Goal: Task Accomplishment & Management: Complete application form

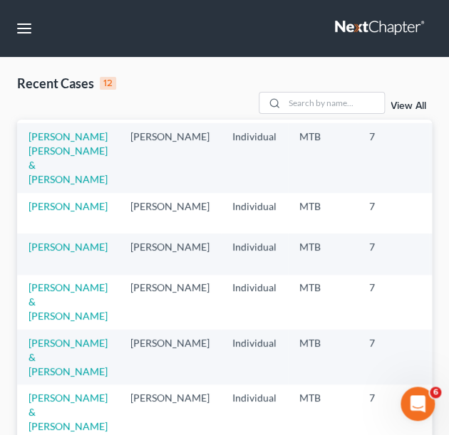
scroll to position [23, 0]
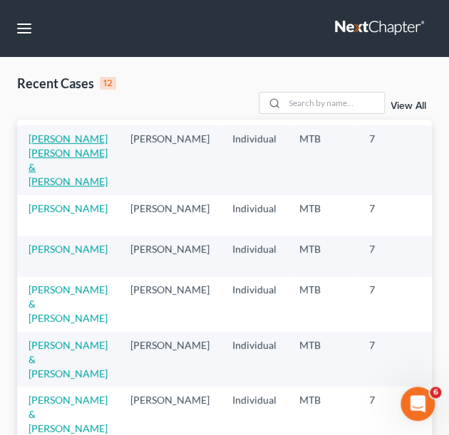
click at [65, 187] on link "[PERSON_NAME] [PERSON_NAME] & [PERSON_NAME]" at bounding box center [67, 160] width 79 height 55
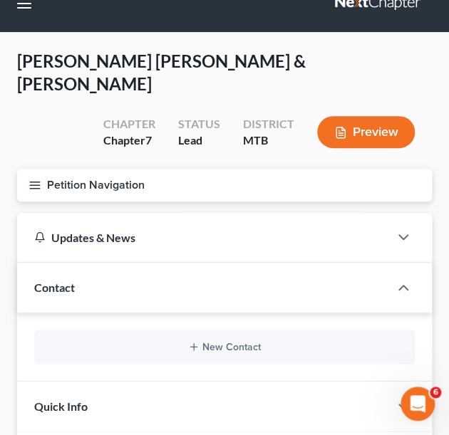
scroll to position [31, 0]
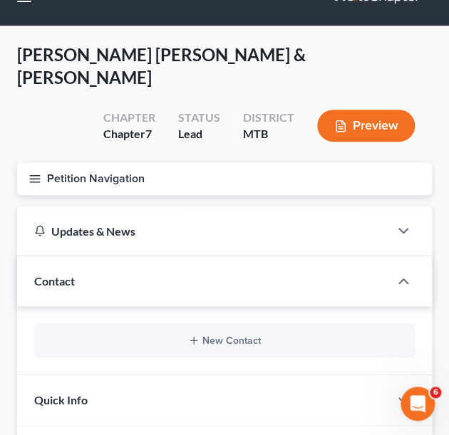
click at [41, 185] on icon "button" at bounding box center [34, 178] width 13 height 13
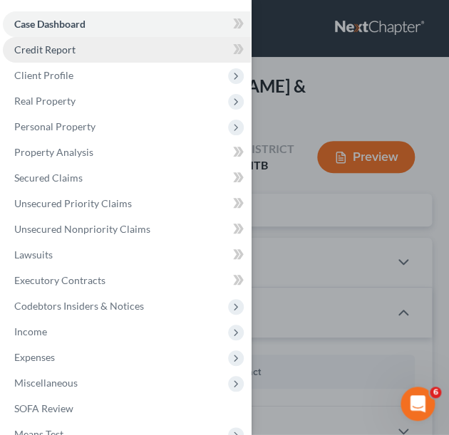
scroll to position [0, 0]
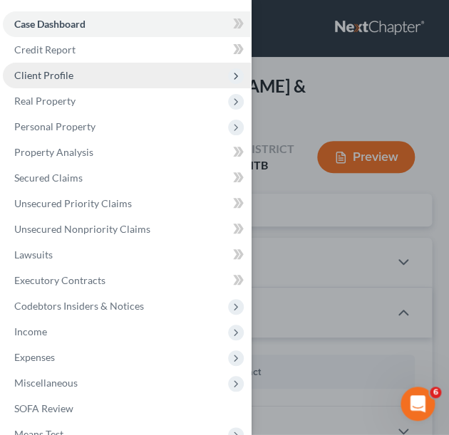
click at [62, 81] on span "Client Profile" at bounding box center [43, 75] width 59 height 12
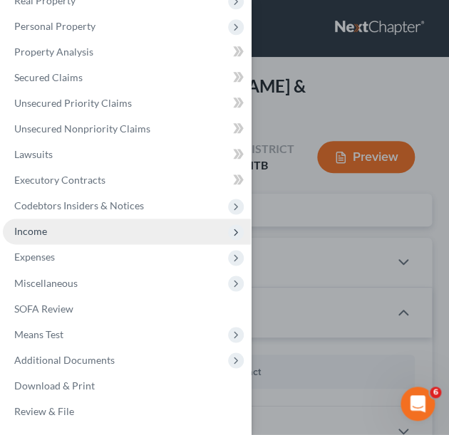
click at [72, 219] on span "Income" at bounding box center [127, 232] width 248 height 26
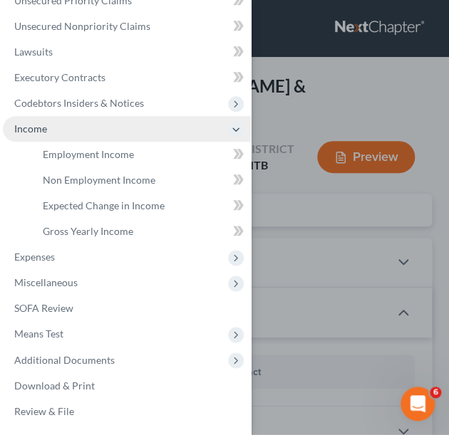
scroll to position [331, 0]
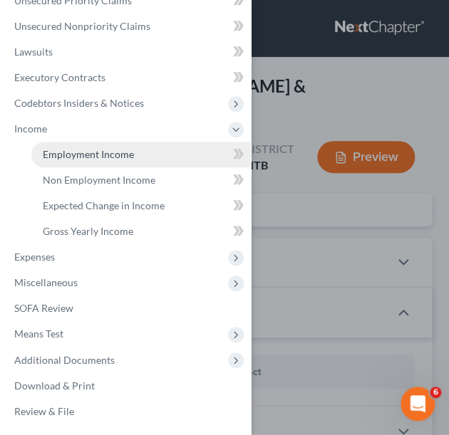
click at [91, 148] on span "Employment Income" at bounding box center [88, 154] width 91 height 12
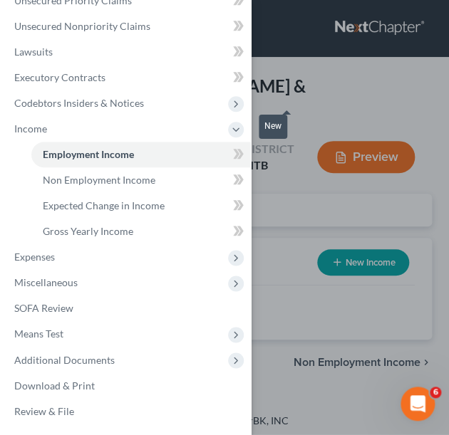
click at [244, 149] on icon at bounding box center [240, 154] width 6 height 10
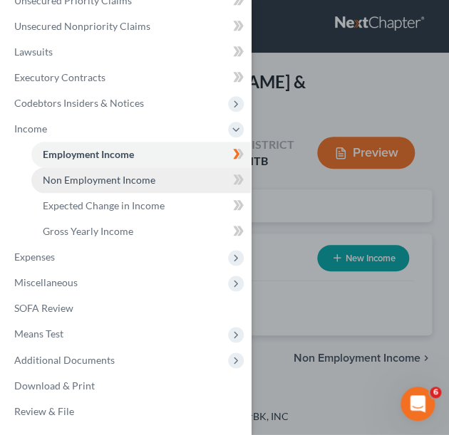
scroll to position [85, 0]
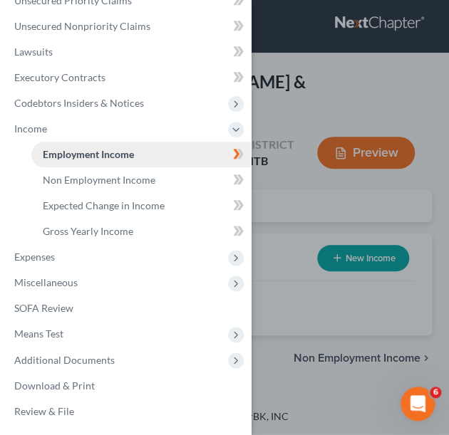
click at [182, 142] on link "Employment Income" at bounding box center [140, 155] width 219 height 26
click at [128, 148] on span "Employment Income" at bounding box center [88, 154] width 91 height 12
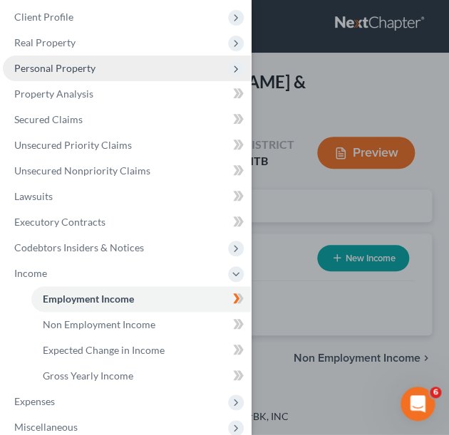
scroll to position [182, 0]
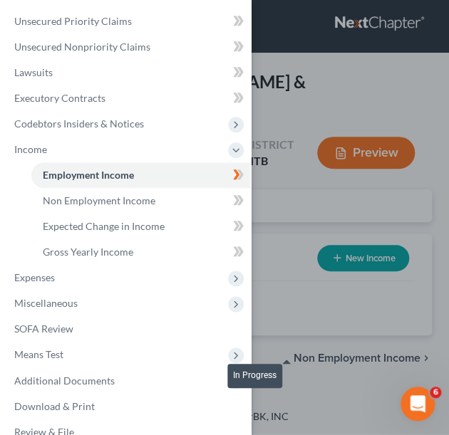
click at [239, 180] on icon at bounding box center [236, 175] width 6 height 10
click at [398, 118] on div "Case Dashboard Payments Invoices Payments Payments Credit Report Client Profile" at bounding box center [224, 217] width 449 height 435
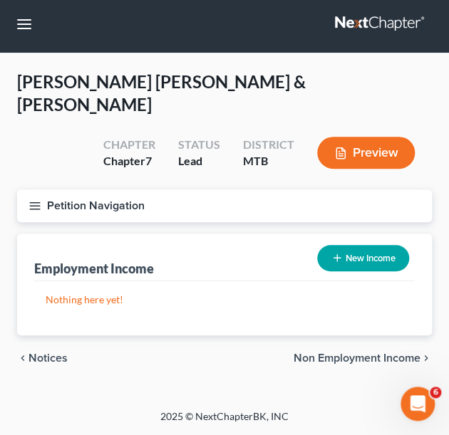
scroll to position [104, 0]
click at [328, 245] on button "New Income" at bounding box center [363, 258] width 92 height 26
select select "0"
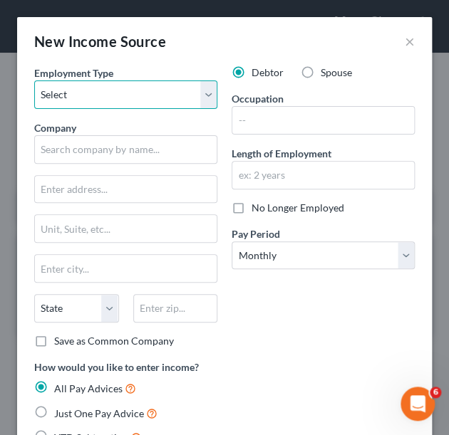
select select "0"
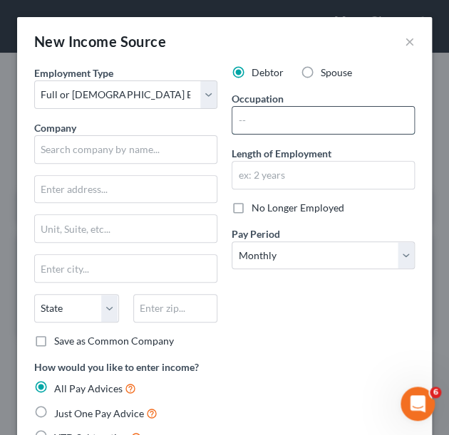
click at [259, 134] on input "text" at bounding box center [323, 120] width 182 height 27
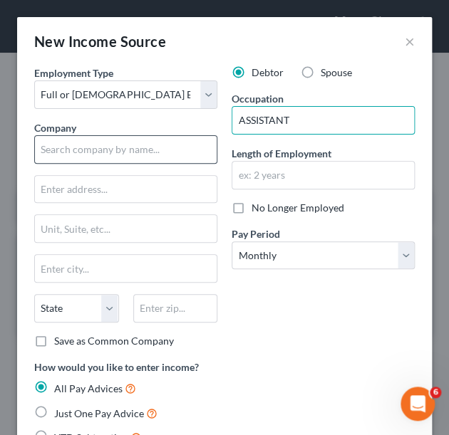
type input "ASSISTANT"
click at [149, 164] on input "text" at bounding box center [125, 149] width 183 height 28
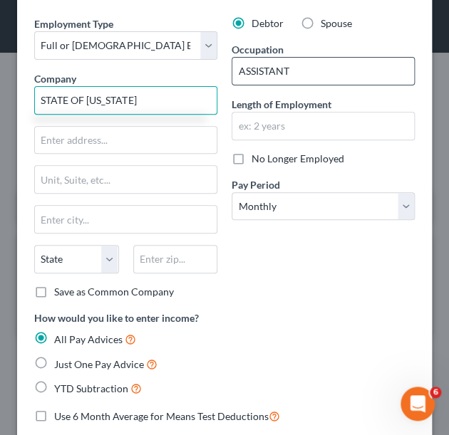
scroll to position [94, 0]
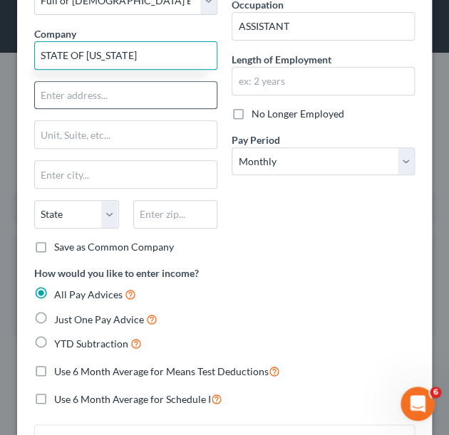
type input "STATE OF [US_STATE]"
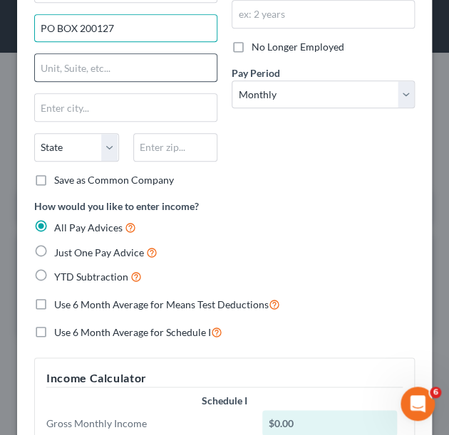
scroll to position [157, 0]
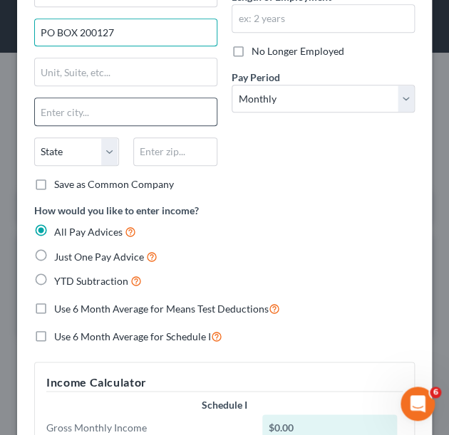
type input "PO BOX 200127"
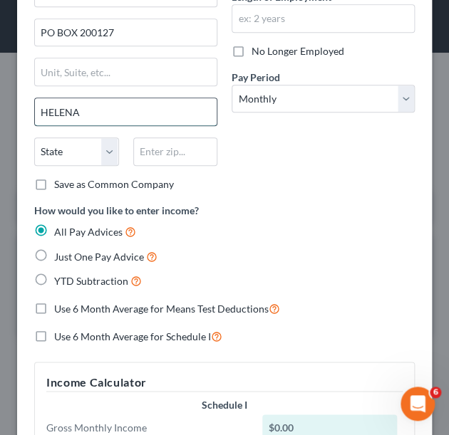
type input "HELENA"
select select "27"
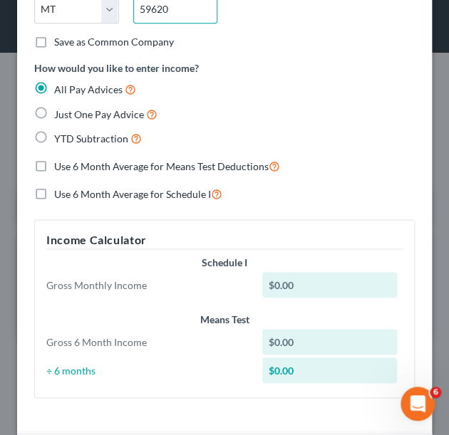
scroll to position [353, 0]
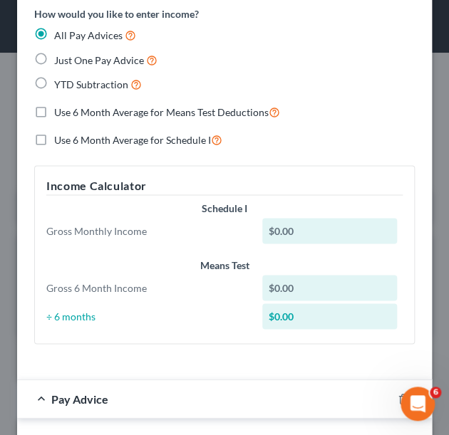
type input "59620"
click at [54, 68] on label "Just One Pay Advice" at bounding box center [105, 60] width 103 height 16
click at [60, 61] on input "Just One Pay Advice" at bounding box center [64, 56] width 9 height 9
radio input "true"
type input "[PERSON_NAME]"
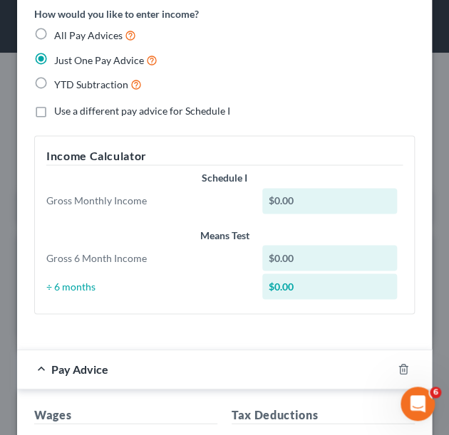
scroll to position [527, 0]
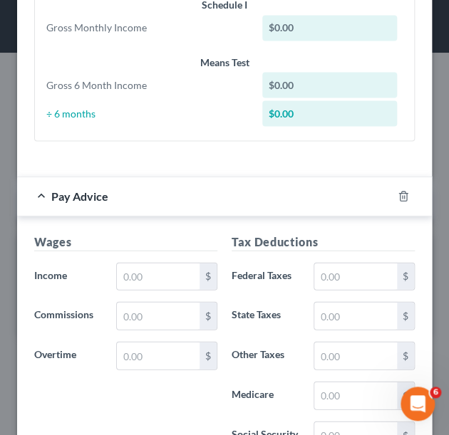
click at [322, 41] on div "$0.00" at bounding box center [329, 28] width 135 height 26
click at [296, 41] on div "$0.00" at bounding box center [329, 28] width 135 height 26
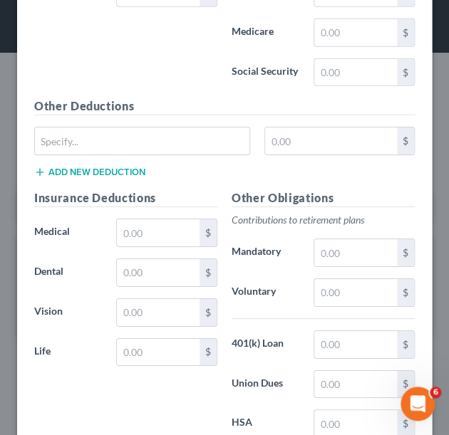
scroll to position [772, 0]
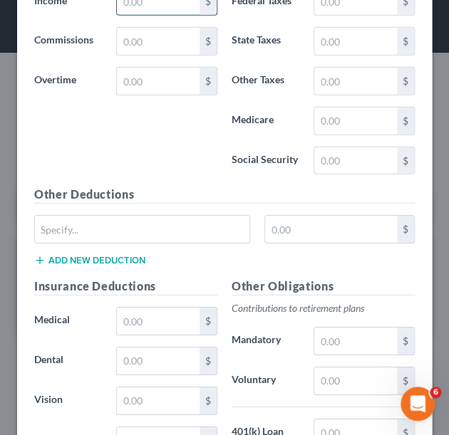
click at [169, 16] on input "text" at bounding box center [158, 2] width 83 height 27
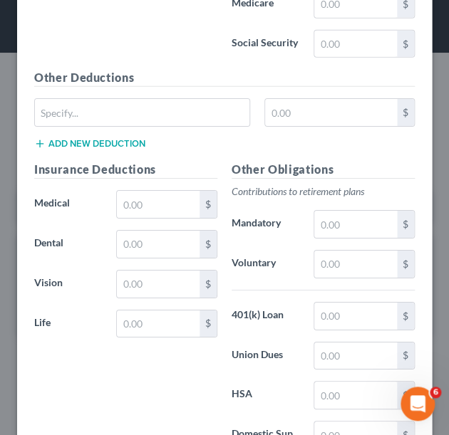
scroll to position [993, 0]
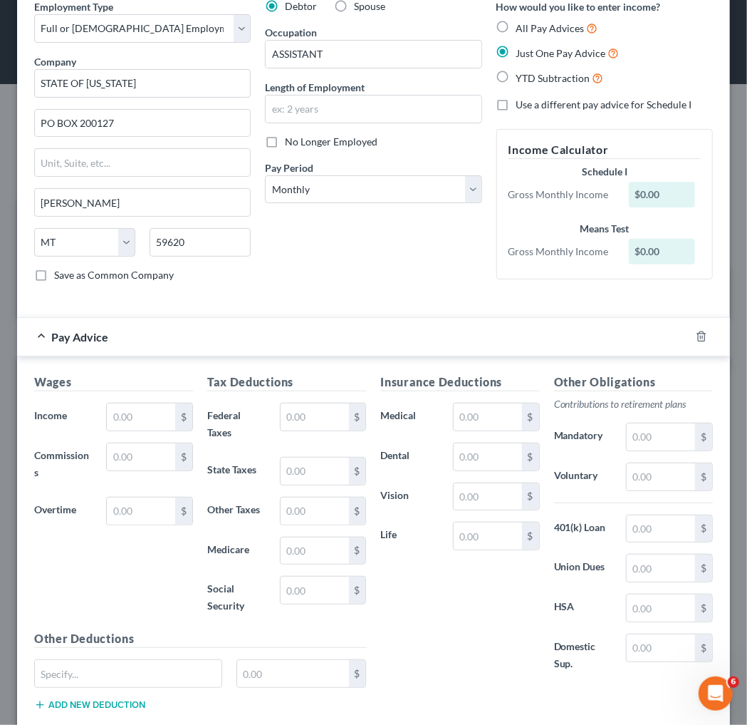
scroll to position [81, 0]
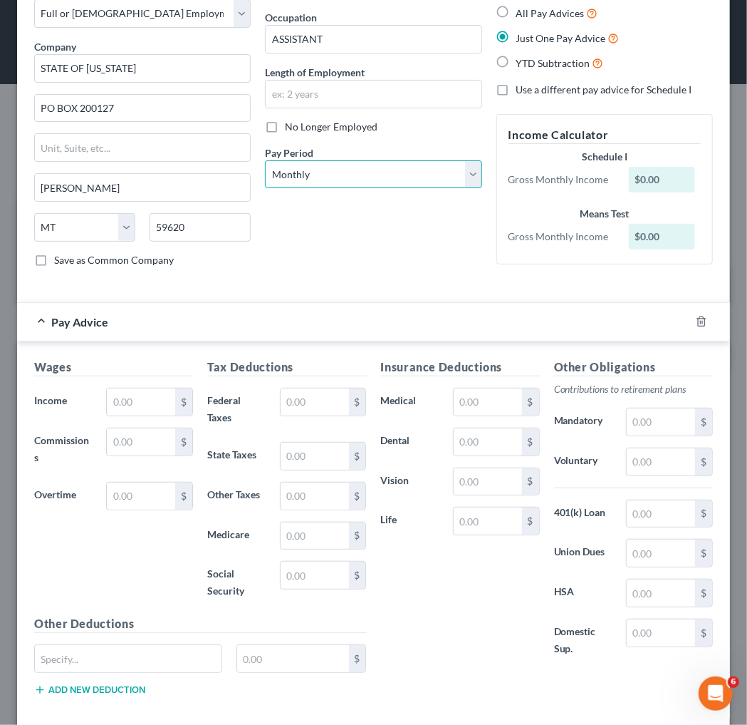
select select "2"
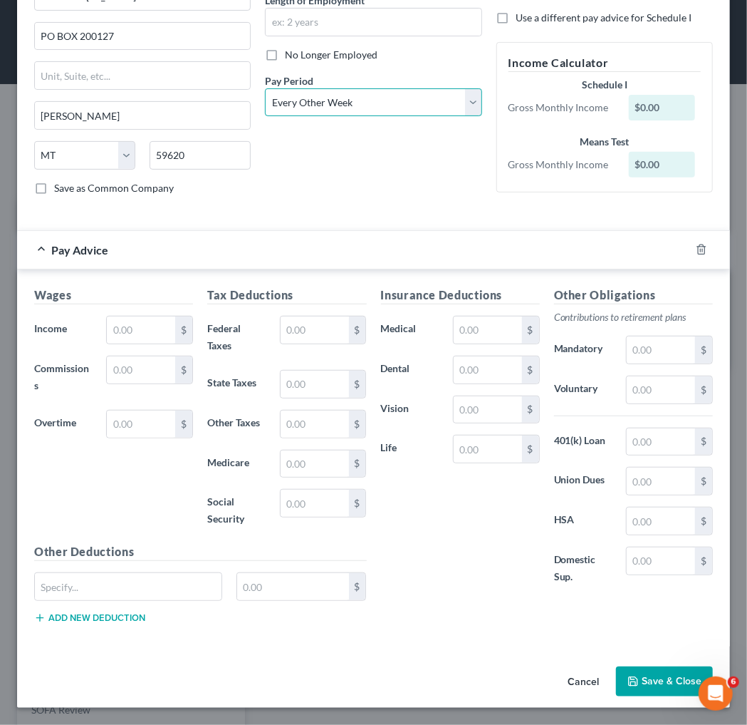
scroll to position [206, 0]
click at [143, 343] on input "text" at bounding box center [141, 329] width 68 height 27
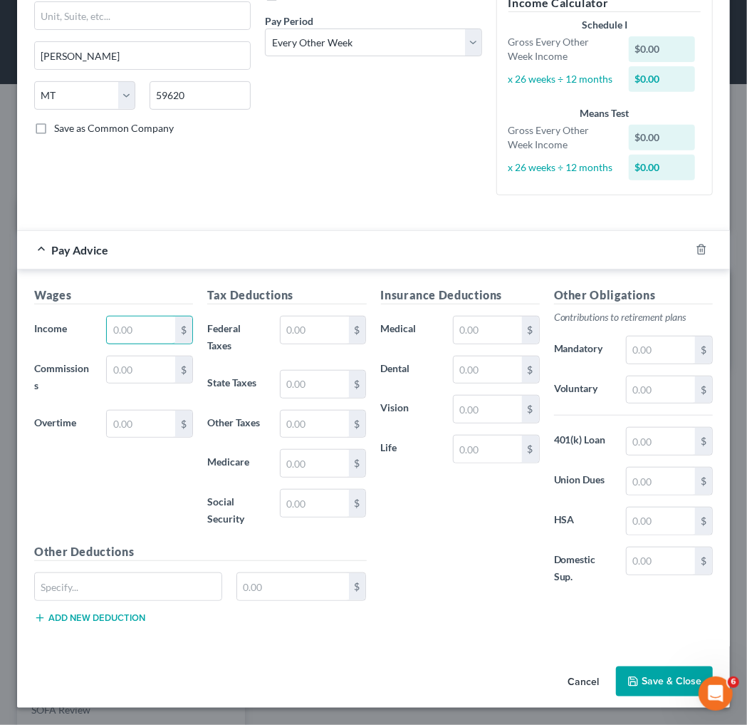
scroll to position [326, 0]
type input "2,004.47"
click at [332, 336] on input "text" at bounding box center [315, 329] width 68 height 27
type input "43.94"
click at [448, 329] on input "text" at bounding box center [488, 329] width 68 height 27
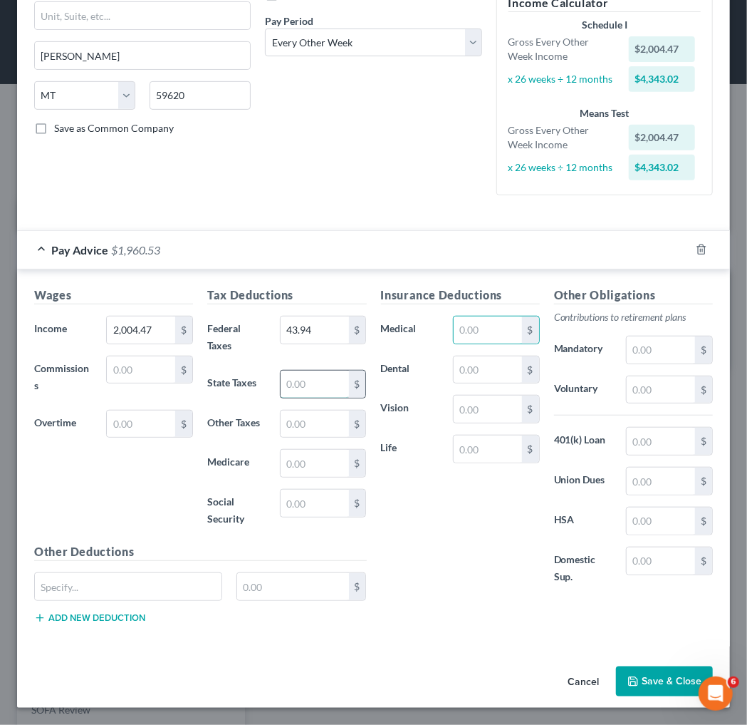
click at [321, 398] on input "text" at bounding box center [315, 383] width 68 height 27
type input "27"
type input "26.76"
click at [312, 435] on input "text" at bounding box center [315, 502] width 68 height 27
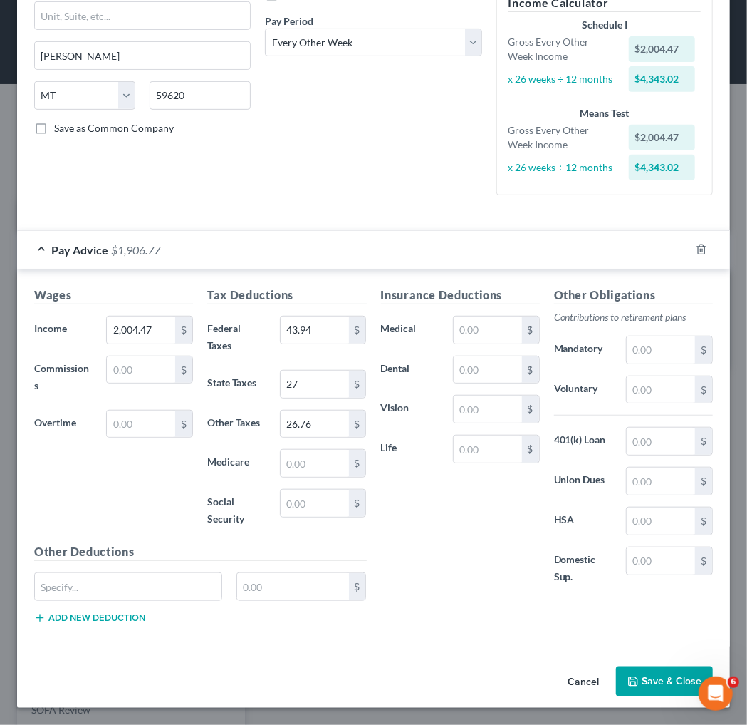
scroll to position [436, 0]
click at [313, 435] on input "text" at bounding box center [315, 502] width 68 height 27
type input "114.41"
click at [448, 435] on button "Save & Close" at bounding box center [664, 681] width 97 height 30
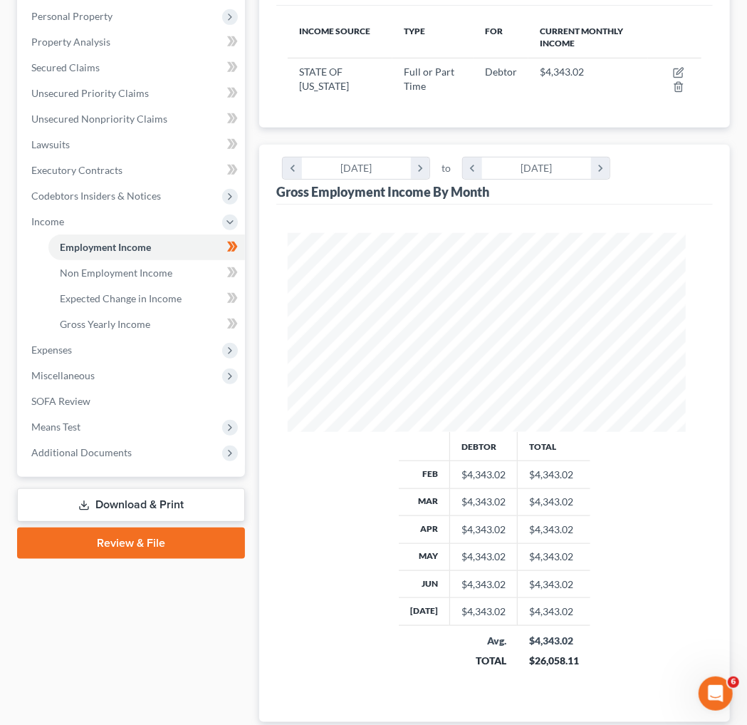
scroll to position [124, 0]
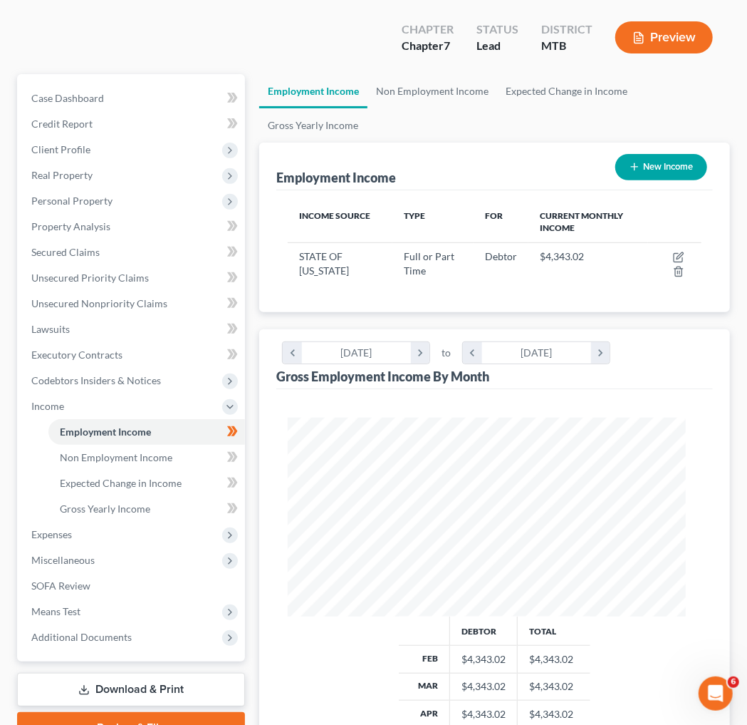
click at [443, 243] on th "Type" at bounding box center [434, 222] width 82 height 41
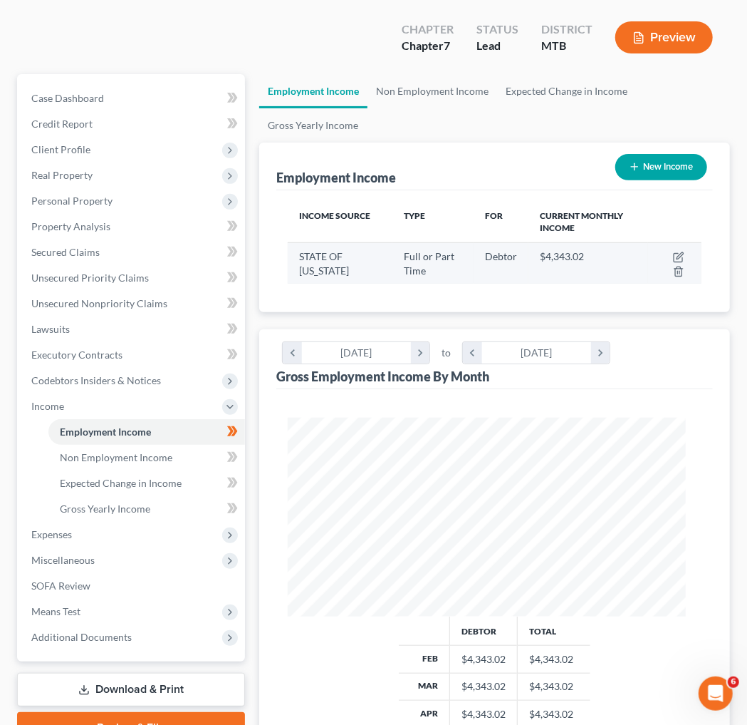
click at [448, 284] on td at bounding box center [674, 262] width 53 height 41
click at [448, 263] on button "button" at bounding box center [678, 257] width 11 height 11
select select "0"
select select "27"
select select "2"
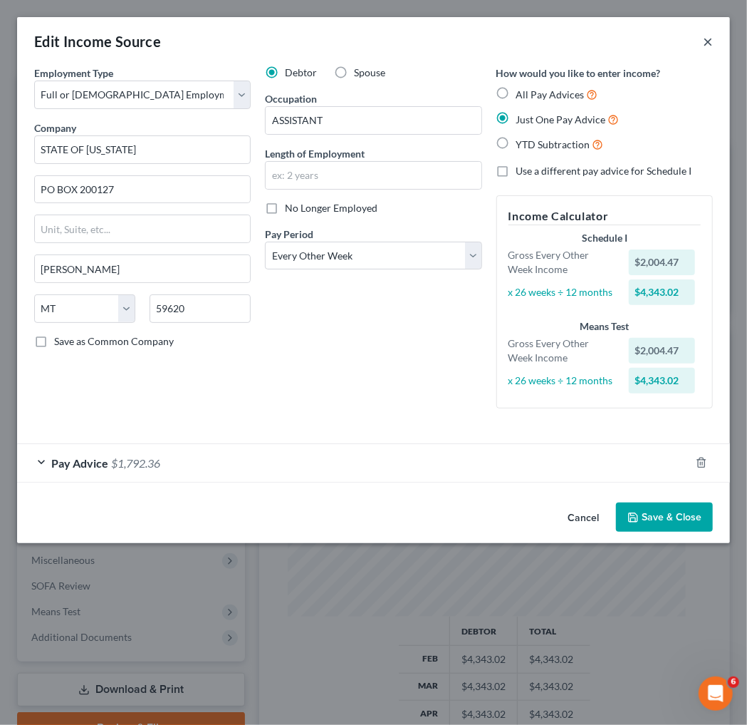
click at [448, 47] on button "×" at bounding box center [708, 41] width 10 height 17
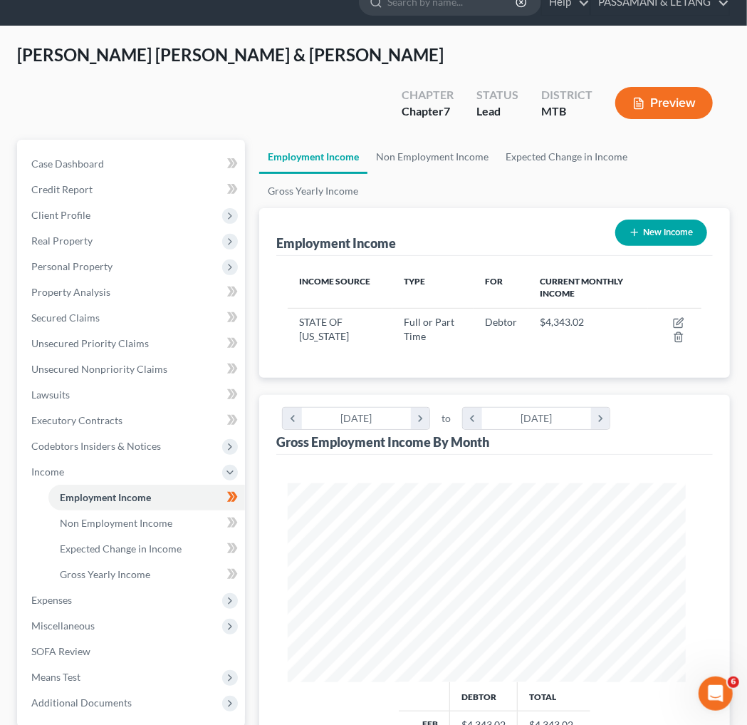
scroll to position [91, 0]
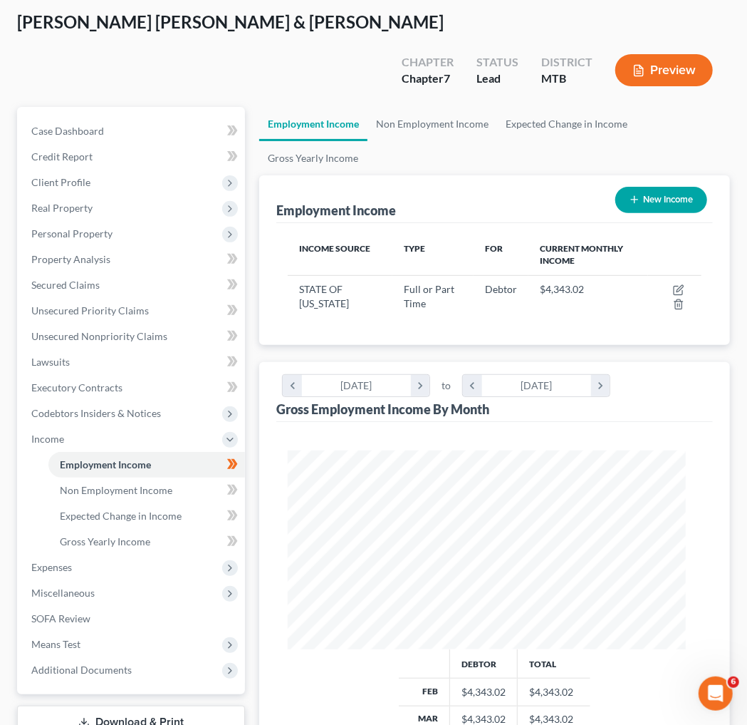
click at [448, 213] on button "New Income" at bounding box center [662, 200] width 92 height 26
select select "0"
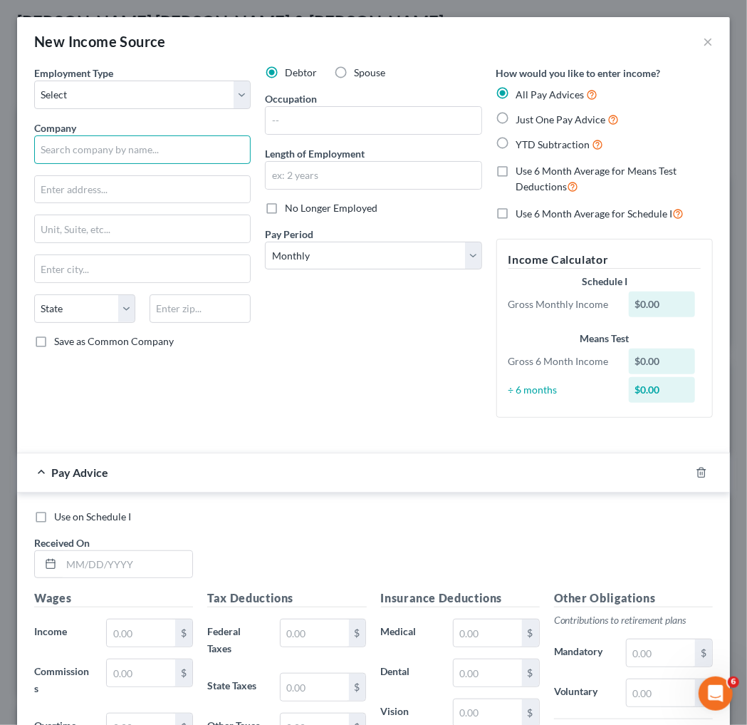
click at [111, 164] on input "text" at bounding box center [142, 149] width 217 height 28
type input "SUPER 1 FOODS"
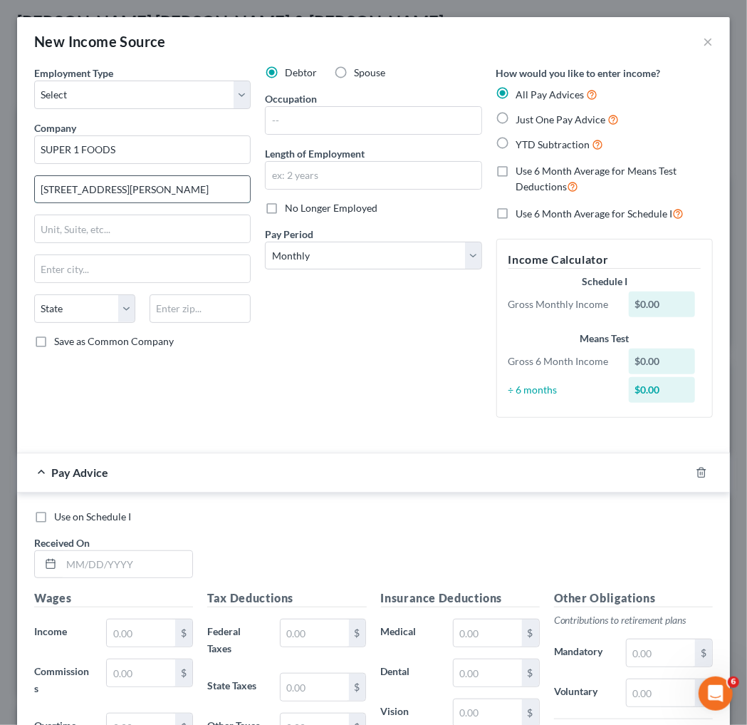
type input "[STREET_ADDRESS][PERSON_NAME]"
type input "HELENA"
select select "27"
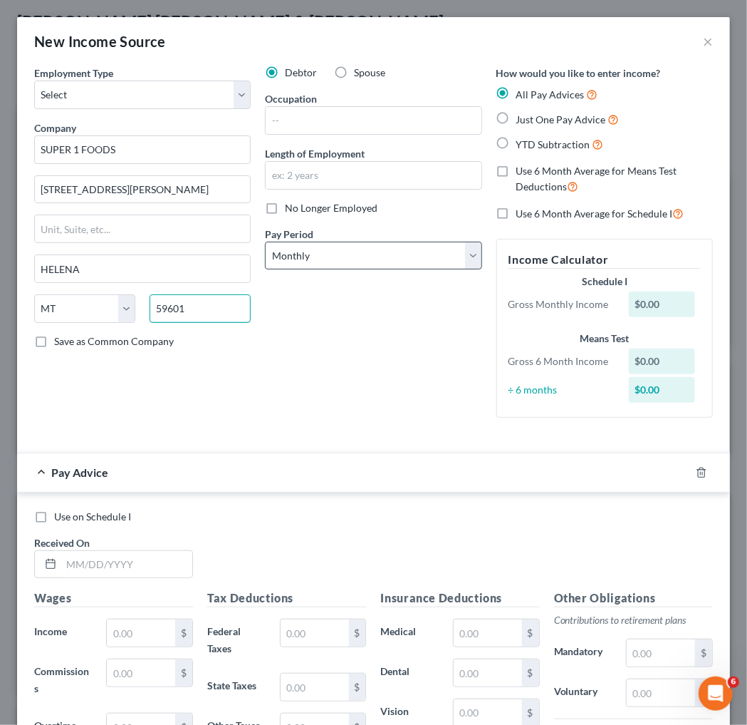
type input "59601"
type input "[PERSON_NAME]"
select select "2"
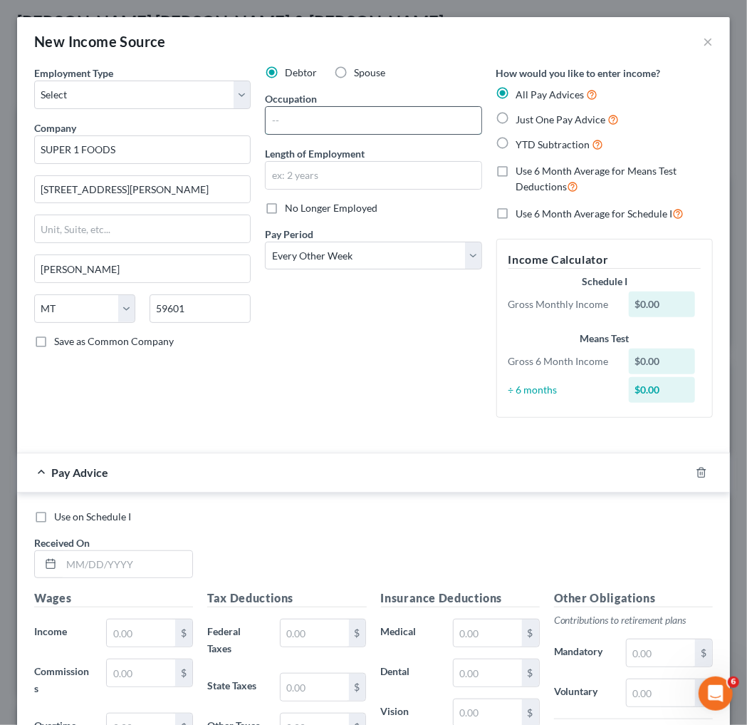
click at [341, 134] on input "text" at bounding box center [373, 120] width 215 height 27
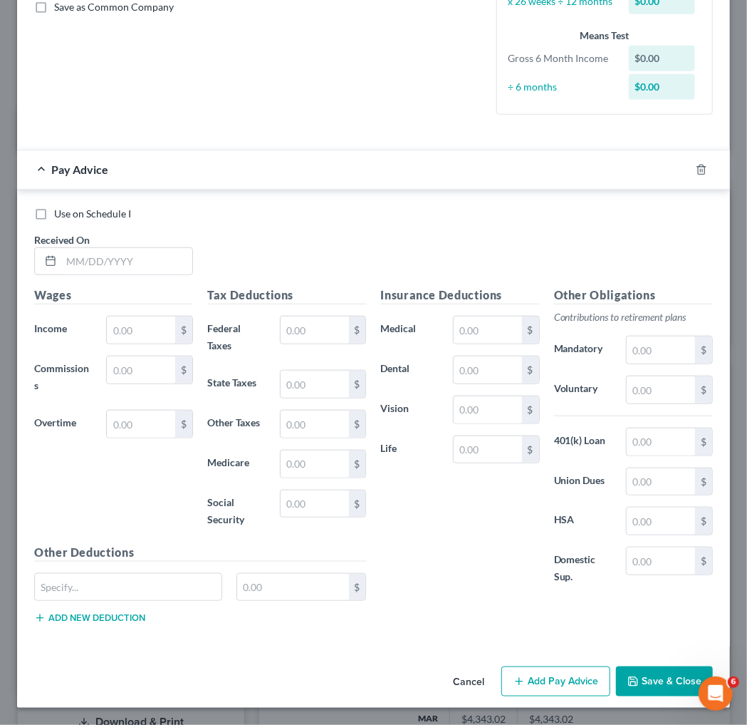
scroll to position [581, 0]
type input "CASHIER"
click at [135, 316] on input "text" at bounding box center [141, 329] width 68 height 27
type input "324.41"
click at [311, 316] on input "text" at bounding box center [315, 329] width 68 height 27
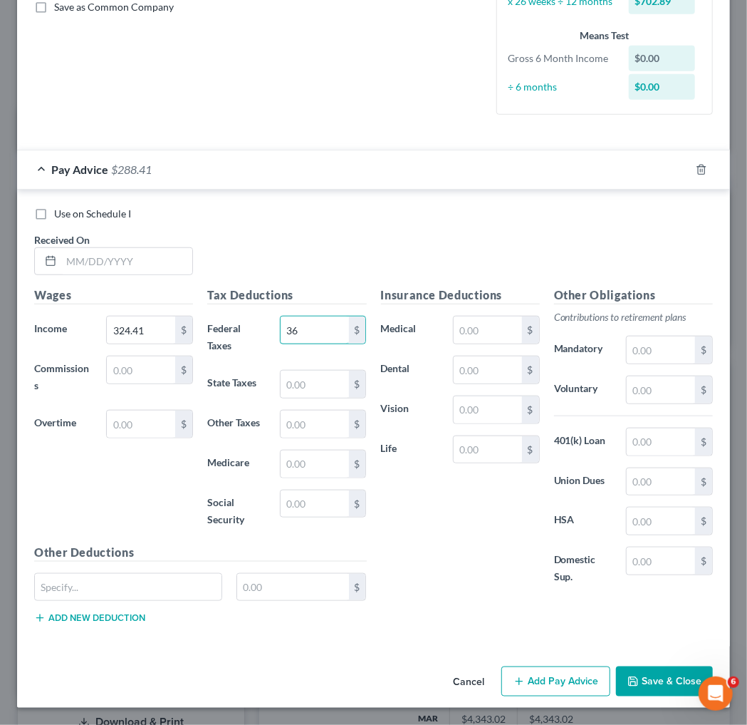
type input "36"
click at [325, 435] on input "text" at bounding box center [315, 463] width 68 height 27
click at [328, 435] on input "text" at bounding box center [315, 503] width 68 height 27
click at [320, 435] on input "text" at bounding box center [315, 463] width 68 height 27
type input "4.71"
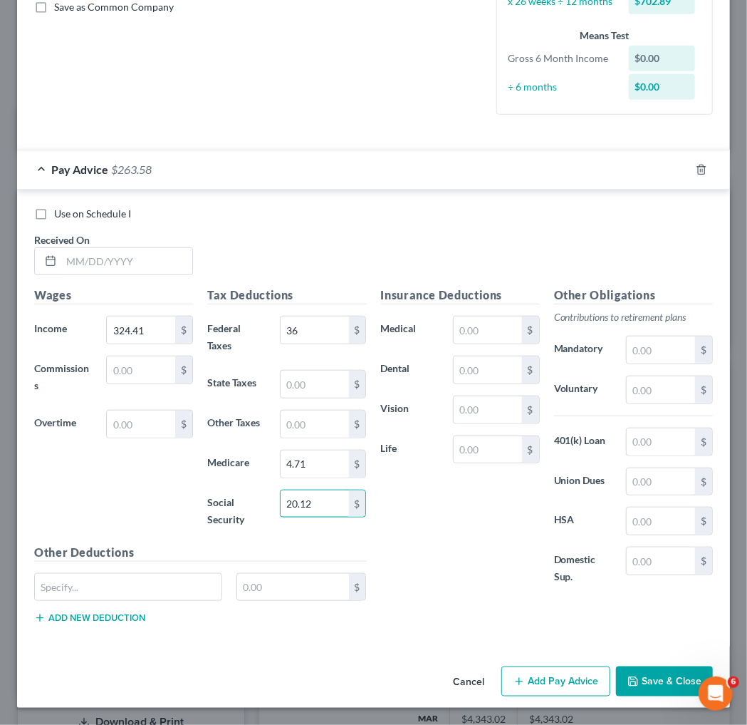
type input "20.12"
click at [412, 426] on div "Insurance Deductions Medical $ Dental $ Vision $ Life $" at bounding box center [460, 443] width 173 height 314
click at [448, 435] on button "Save & Close" at bounding box center [664, 681] width 97 height 30
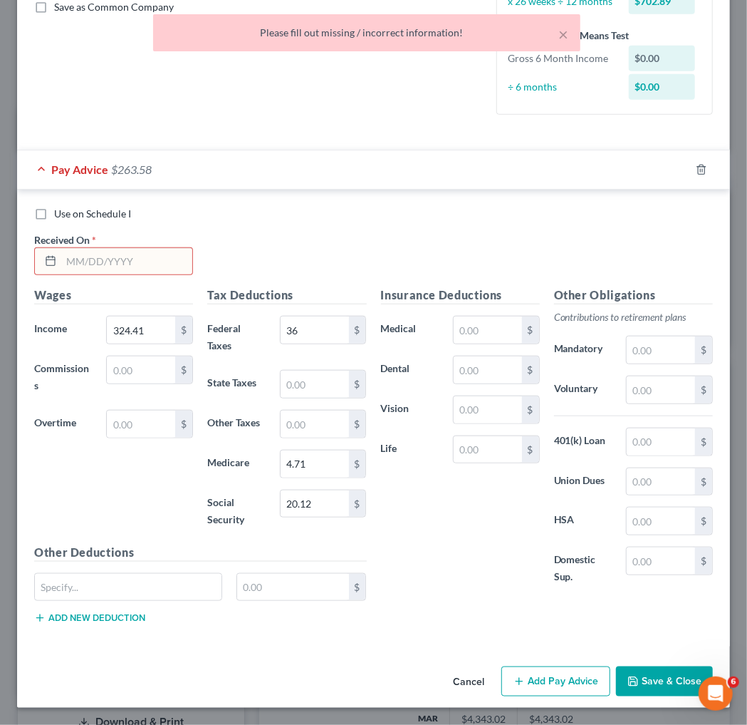
click at [154, 248] on input "text" at bounding box center [126, 261] width 131 height 27
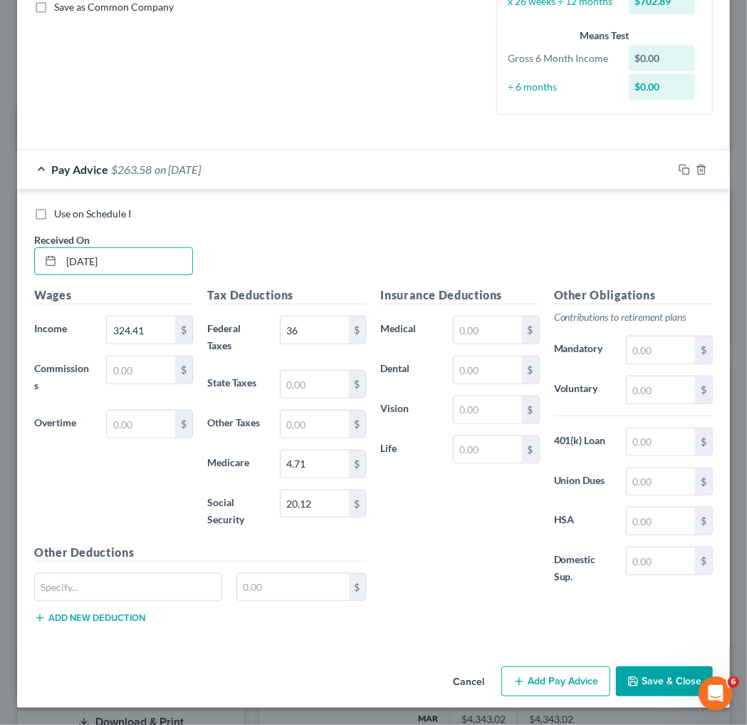
type input "[DATE]"
click at [448, 207] on div "Use on Schedule I Received On * [DATE]" at bounding box center [373, 247] width 693 height 81
click at [448, 435] on button "Save & Close" at bounding box center [664, 681] width 97 height 30
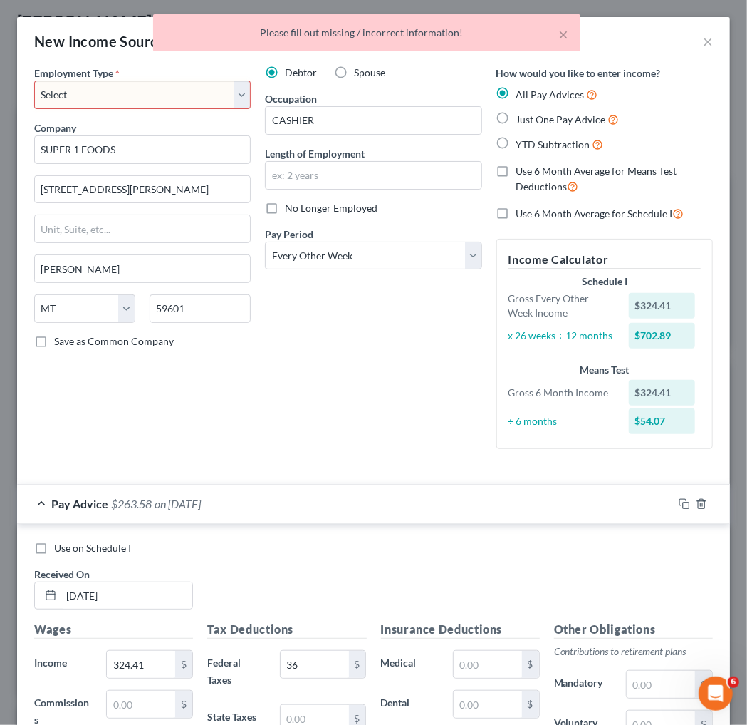
scroll to position [0, 0]
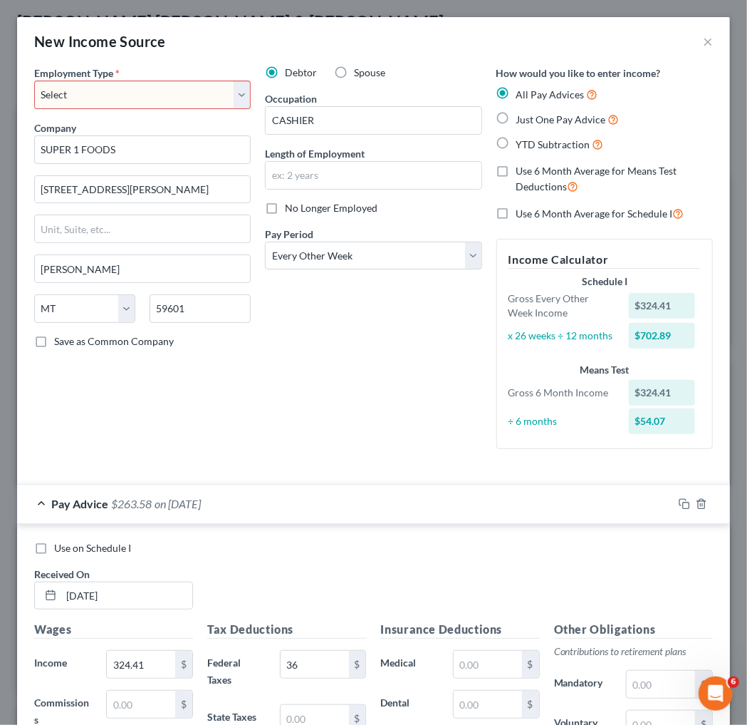
select select "0"
click at [448, 128] on label "Just One Pay Advice" at bounding box center [568, 119] width 103 height 16
click at [448, 120] on input "Just One Pay Advice" at bounding box center [526, 115] width 9 height 9
radio input "true"
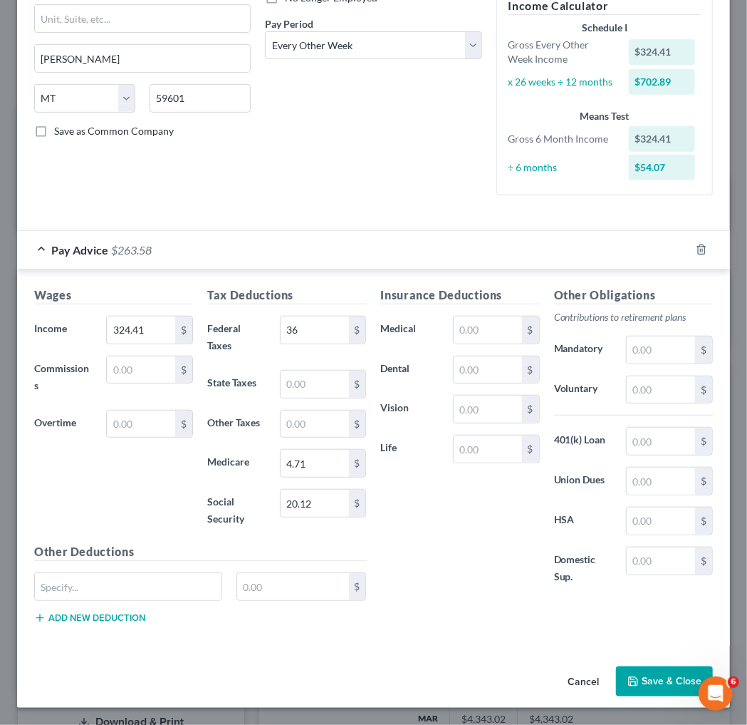
scroll to position [433, 0]
click at [448, 435] on button "Save & Close" at bounding box center [664, 681] width 97 height 30
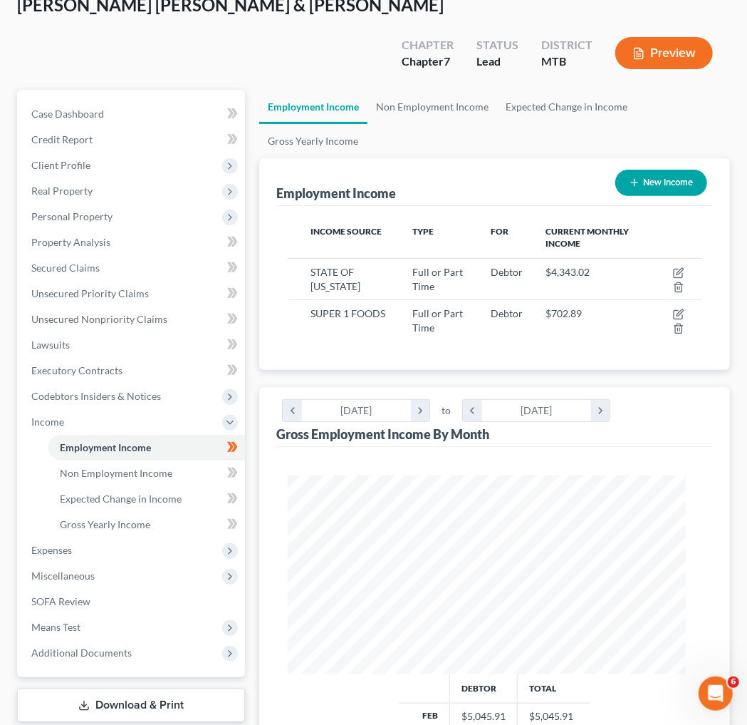
scroll to position [90, 0]
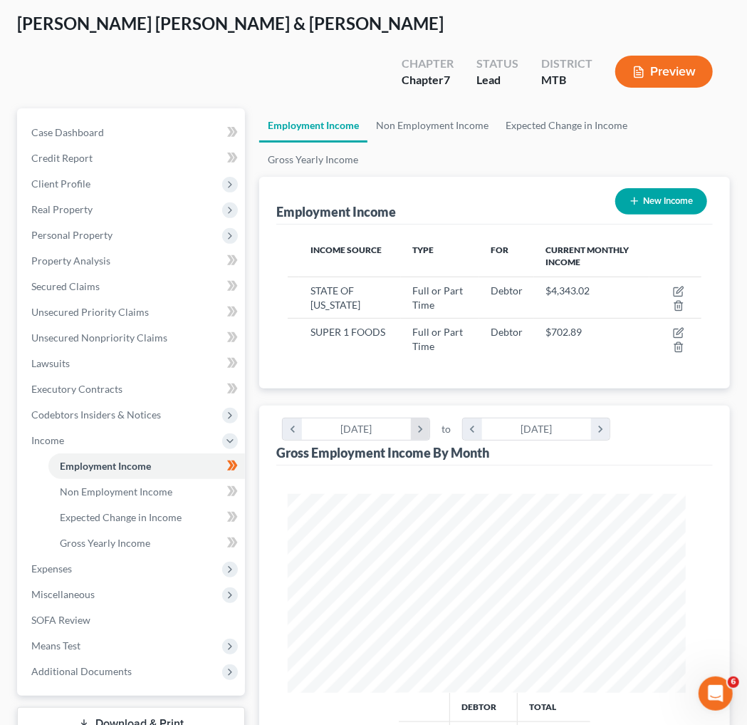
click at [430, 435] on icon "chevron_right" at bounding box center [420, 428] width 19 height 21
click at [296, 435] on icon "chevron_left" at bounding box center [292, 428] width 19 height 21
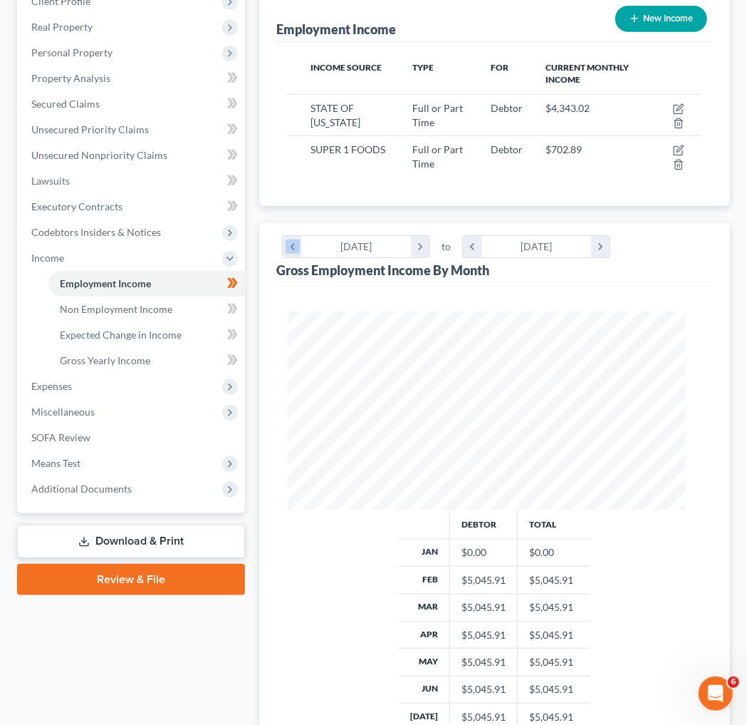
scroll to position [262, 0]
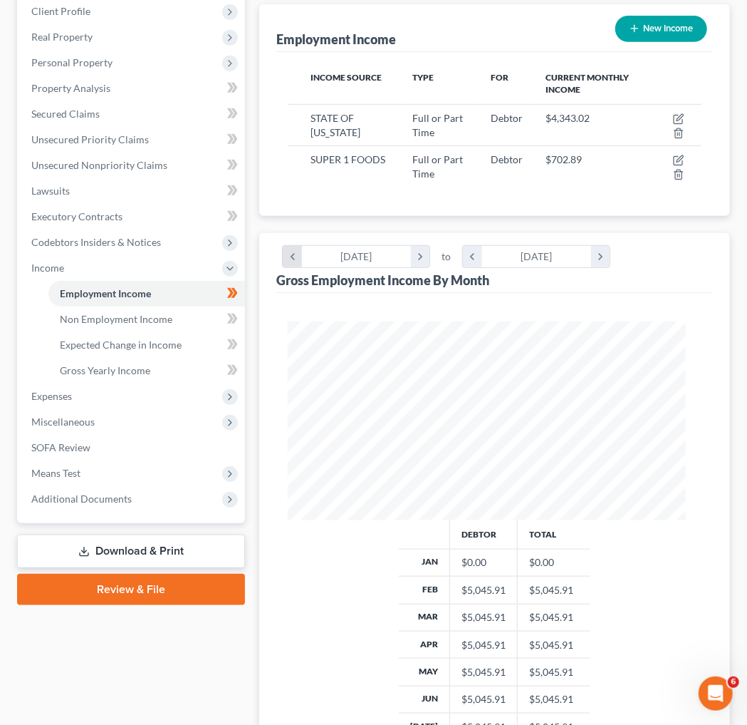
click at [298, 267] on icon "chevron_left" at bounding box center [292, 256] width 19 height 21
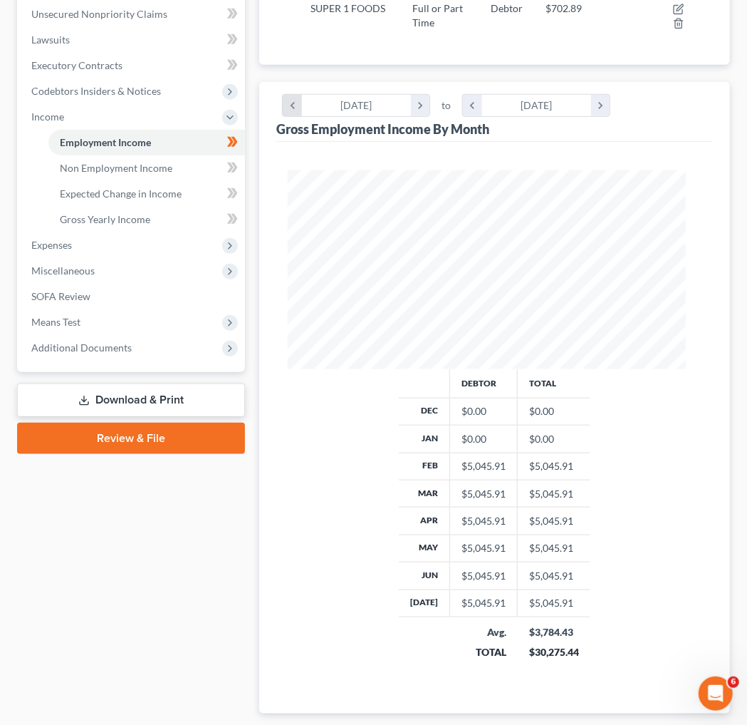
scroll to position [417, 0]
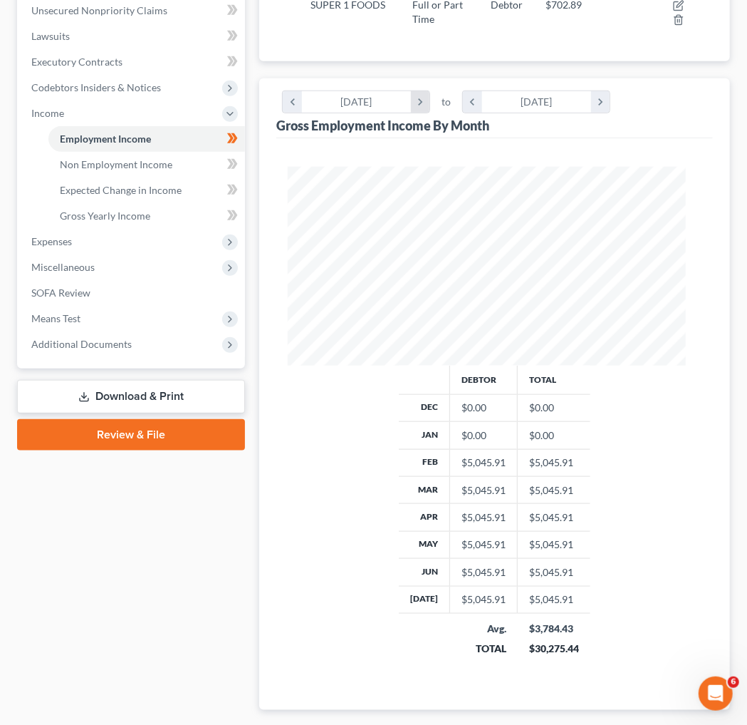
click at [430, 113] on icon "chevron_right" at bounding box center [420, 101] width 19 height 21
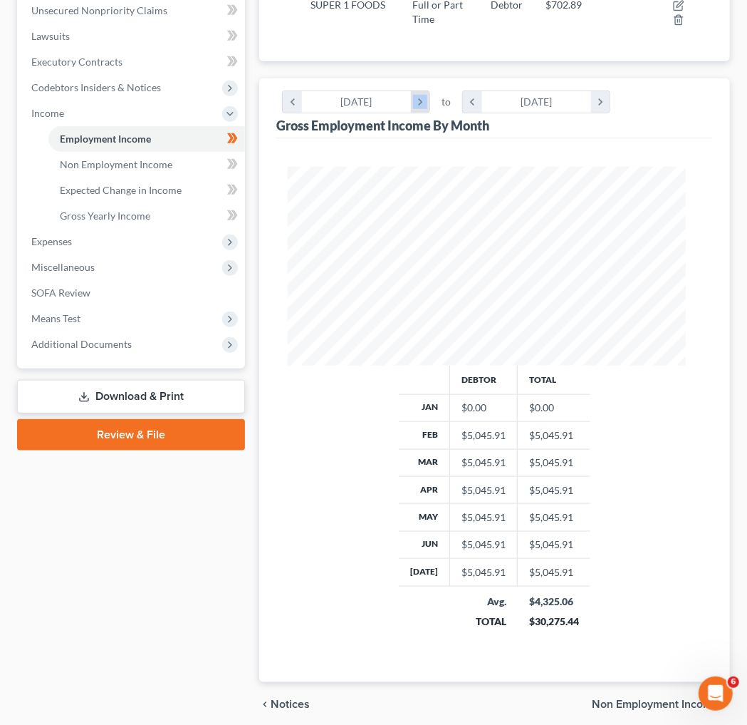
click at [430, 113] on icon "chevron_right" at bounding box center [420, 101] width 19 height 21
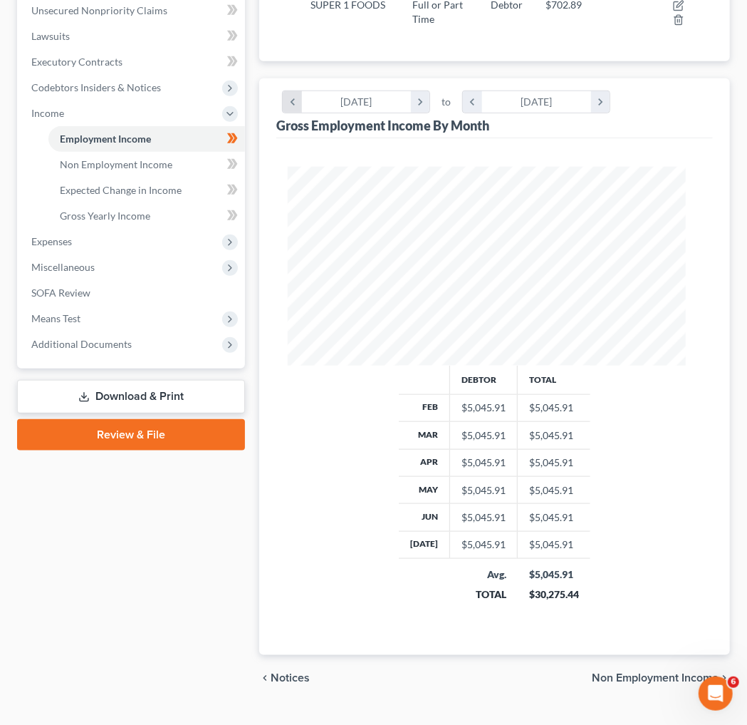
click at [298, 113] on icon "chevron_left" at bounding box center [292, 101] width 19 height 21
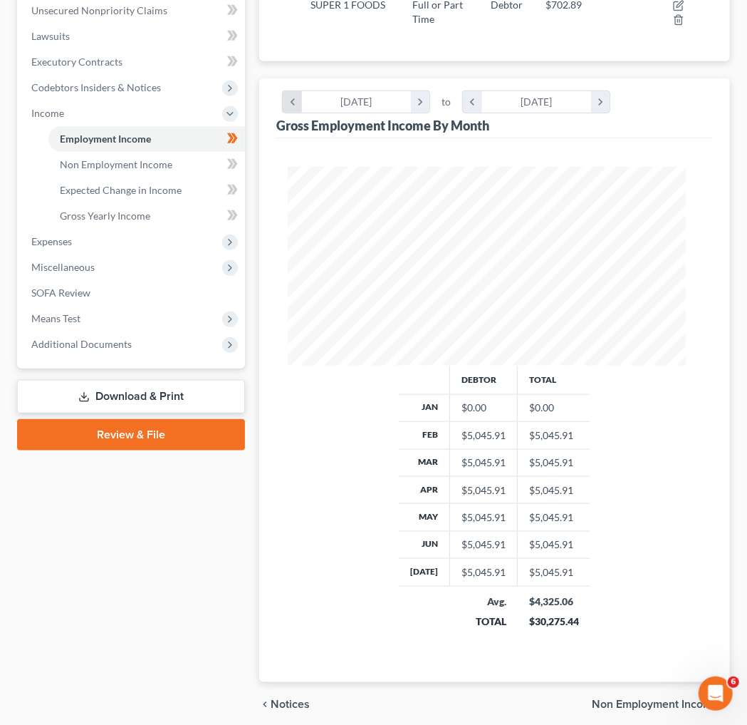
click at [294, 113] on icon "chevron_left" at bounding box center [292, 101] width 19 height 21
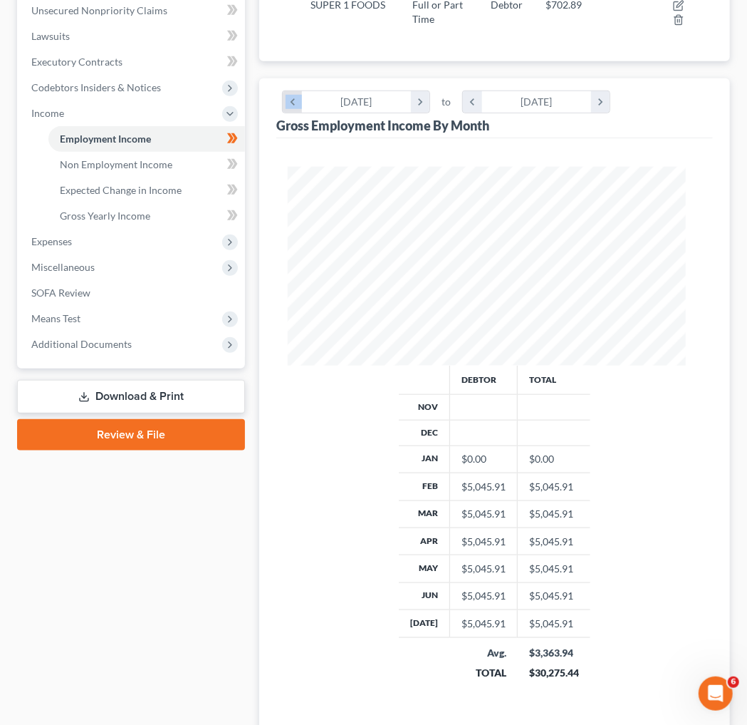
click at [294, 113] on icon "chevron_left" at bounding box center [292, 101] width 19 height 21
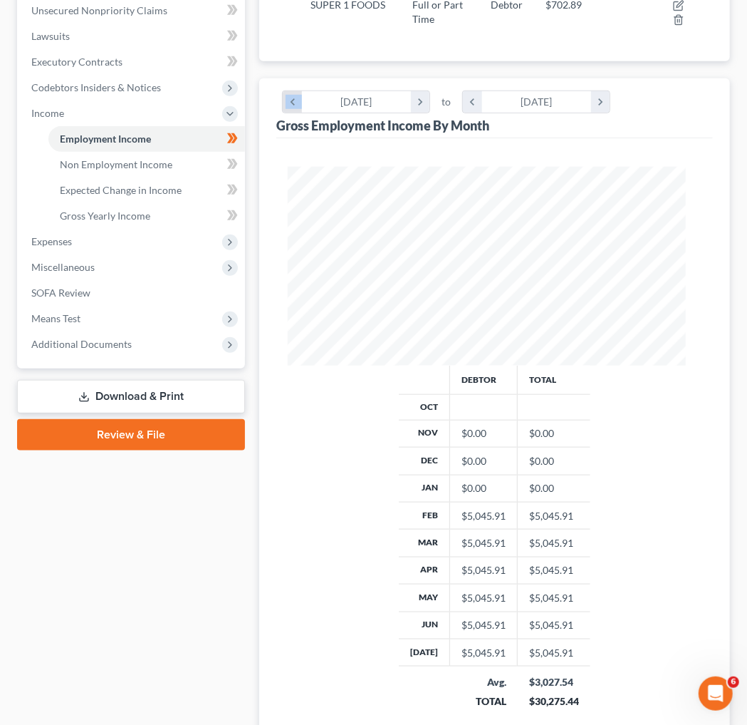
click at [294, 113] on icon "chevron_left" at bounding box center [292, 101] width 19 height 21
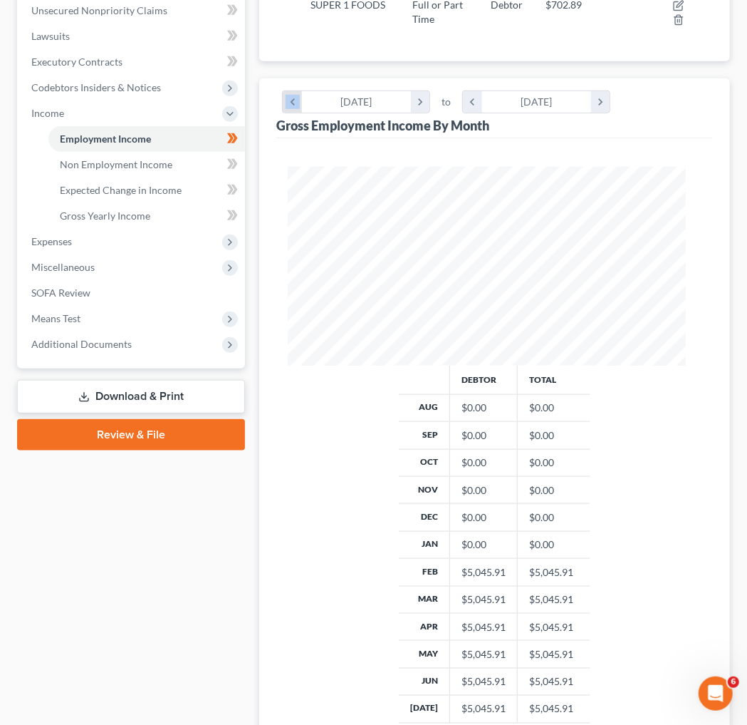
click at [294, 113] on icon "chevron_left" at bounding box center [292, 101] width 19 height 21
click at [430, 113] on icon "chevron_right" at bounding box center [420, 101] width 19 height 21
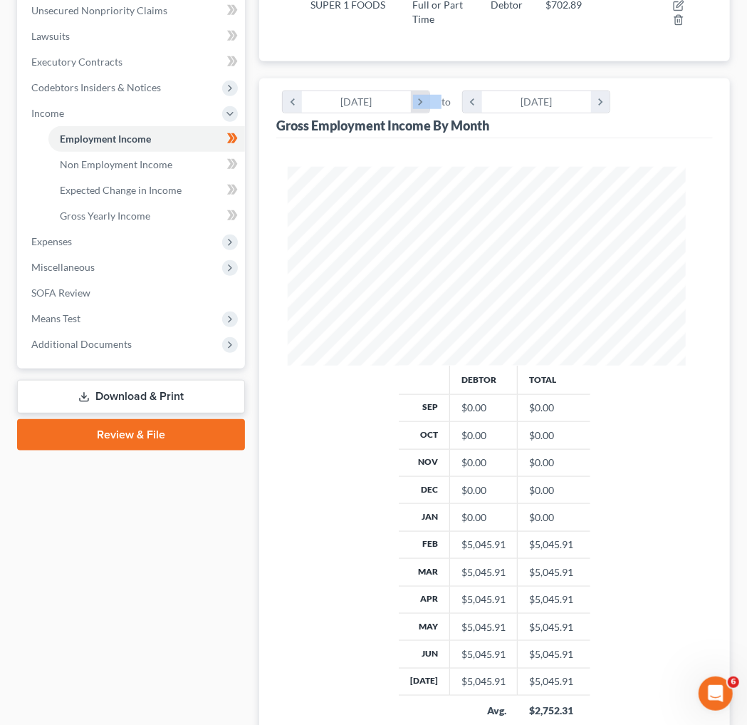
click at [430, 113] on icon "chevron_right" at bounding box center [420, 101] width 19 height 21
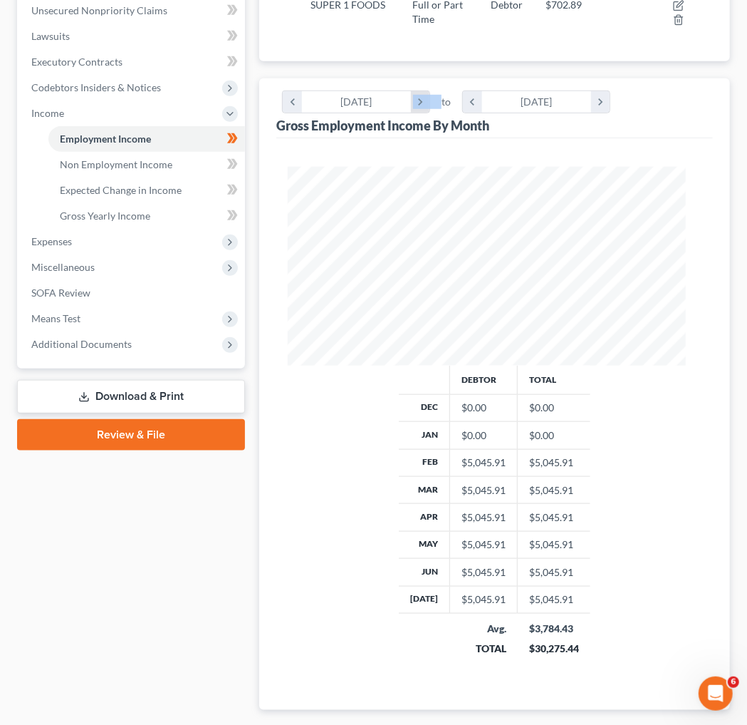
click at [430, 113] on icon "chevron_right" at bounding box center [420, 101] width 19 height 21
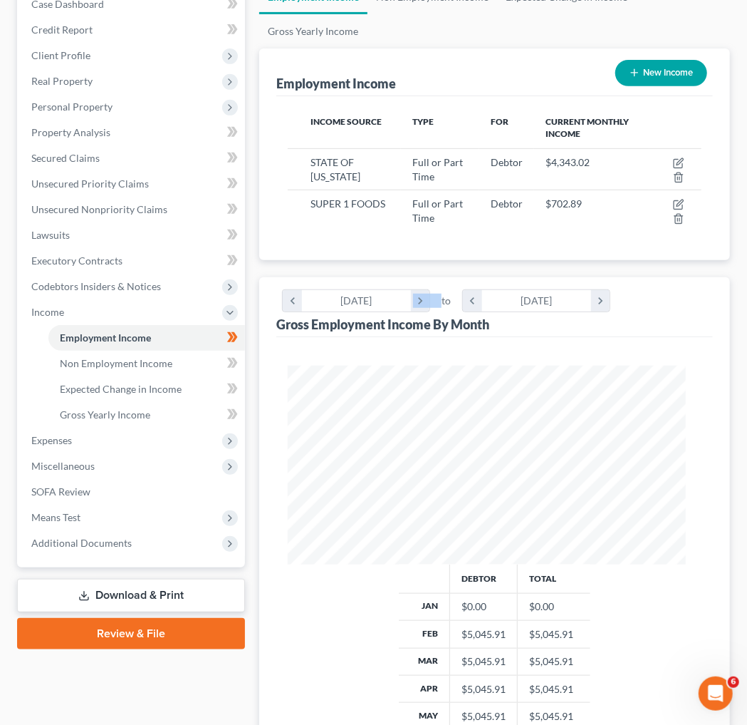
scroll to position [117, 0]
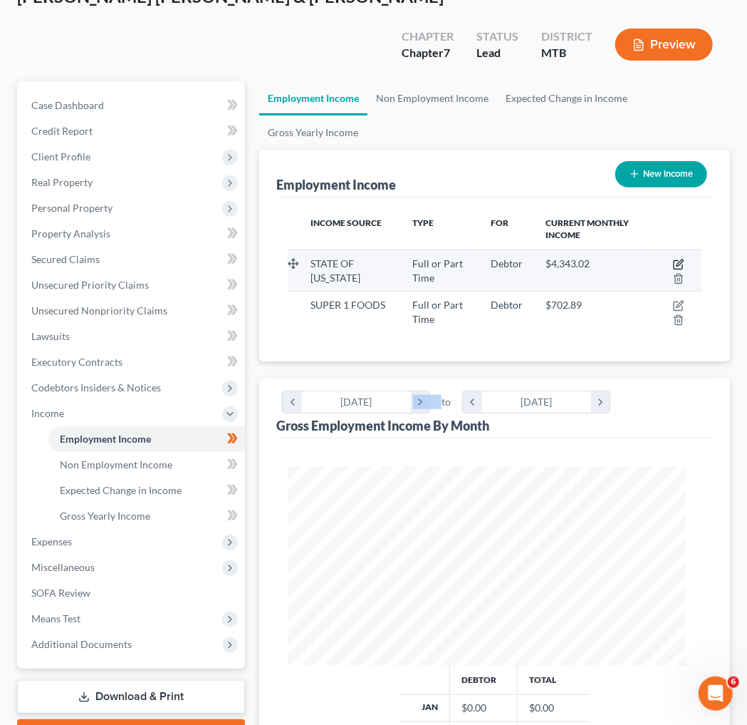
click at [448, 270] on icon "button" at bounding box center [678, 264] width 11 height 11
select select "0"
select select "27"
select select "2"
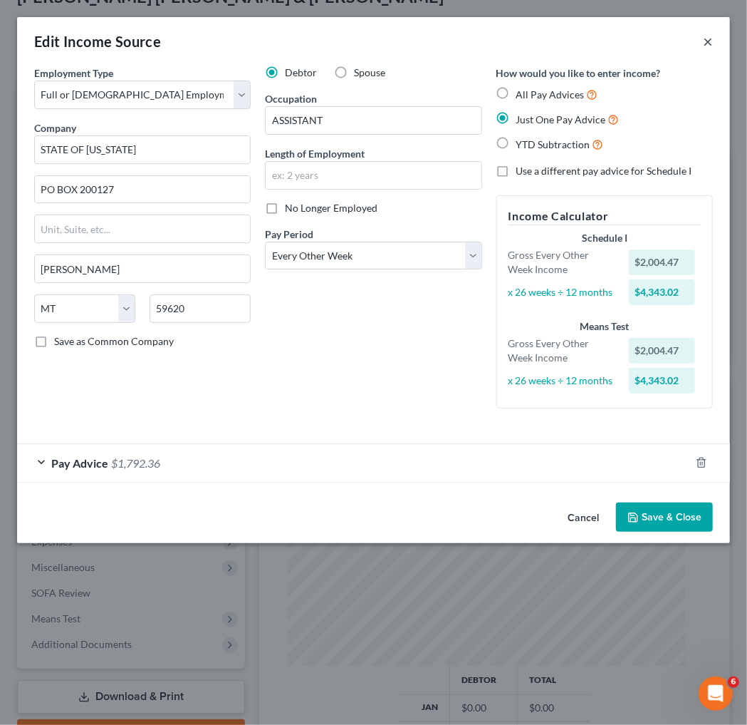
click at [448, 49] on button "×" at bounding box center [708, 41] width 10 height 17
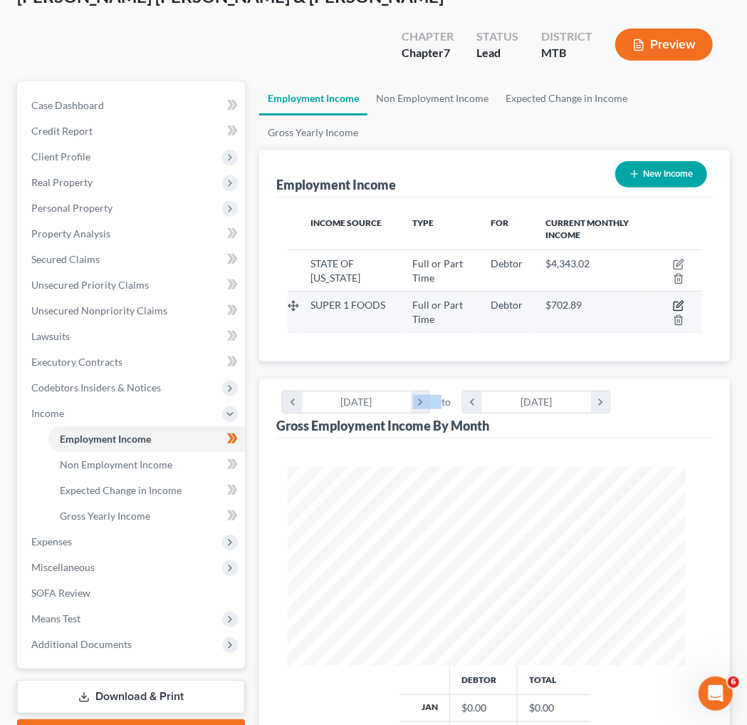
click at [448, 311] on icon "button" at bounding box center [678, 305] width 11 height 11
select select "0"
select select "27"
select select "2"
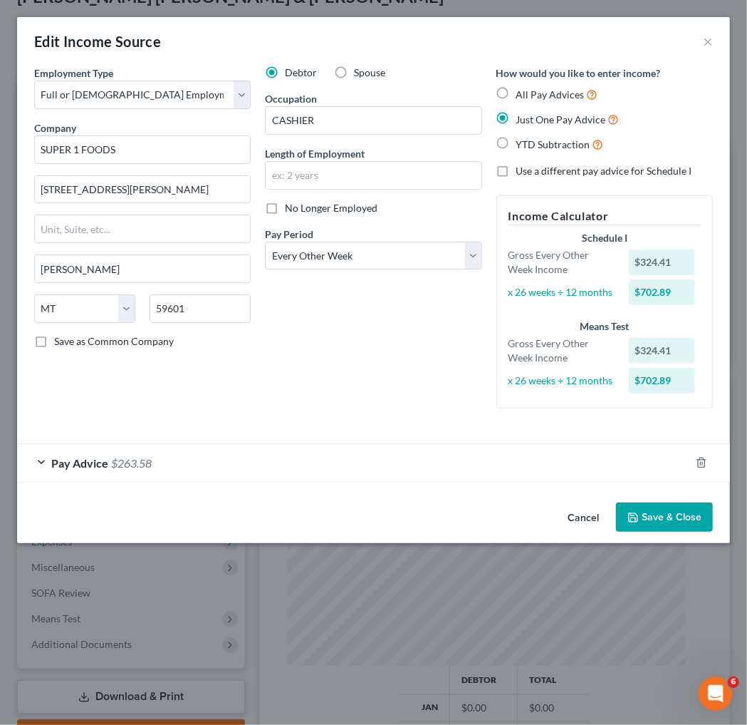
click at [448, 435] on button "Save & Close" at bounding box center [664, 517] width 97 height 30
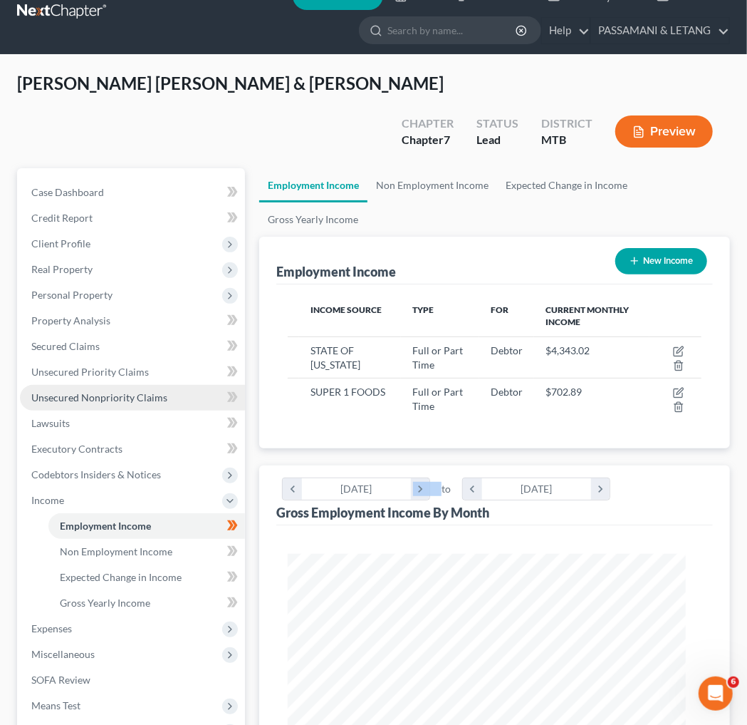
scroll to position [98, 0]
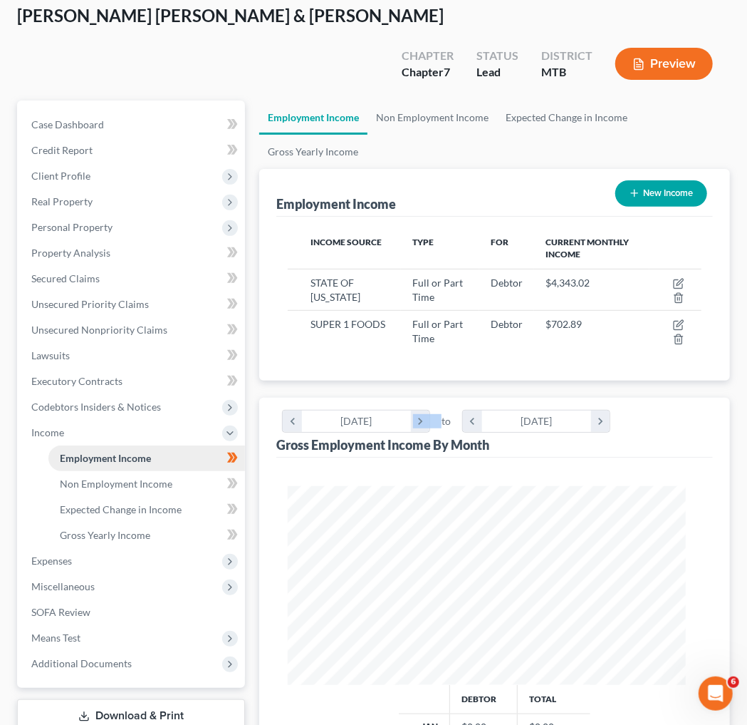
click at [91, 435] on span "Employment Income" at bounding box center [105, 458] width 91 height 12
click at [448, 207] on button "New Income" at bounding box center [662, 193] width 92 height 26
select select "0"
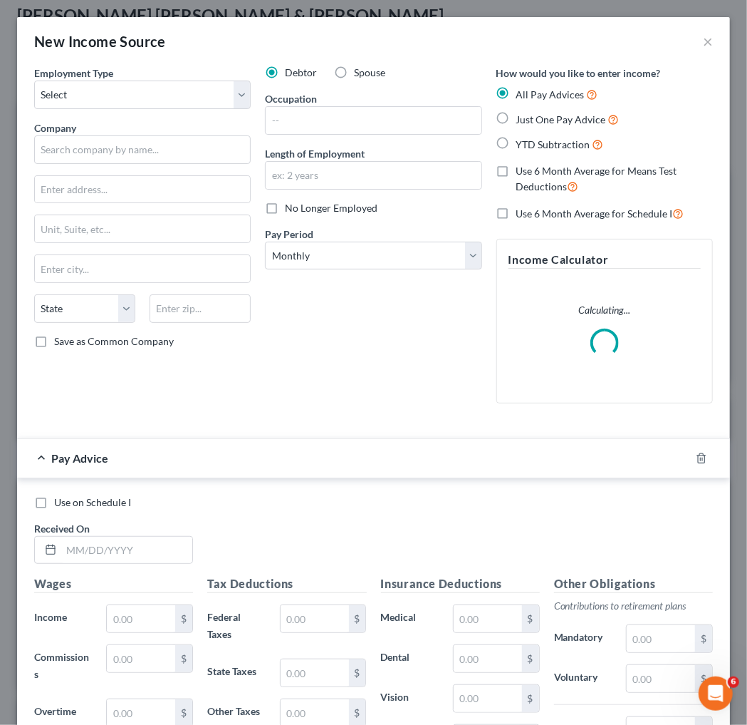
click at [358, 80] on label "Spouse" at bounding box center [369, 73] width 31 height 14
click at [360, 75] on input "Spouse" at bounding box center [364, 70] width 9 height 9
radio input "true"
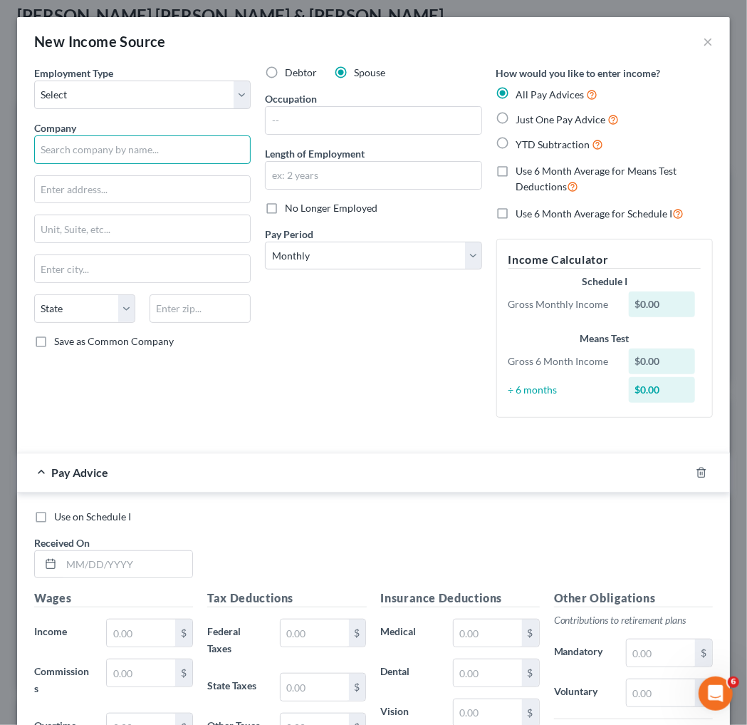
click at [86, 164] on input "text" at bounding box center [142, 149] width 217 height 28
type input "EXPLORATION WORKS"
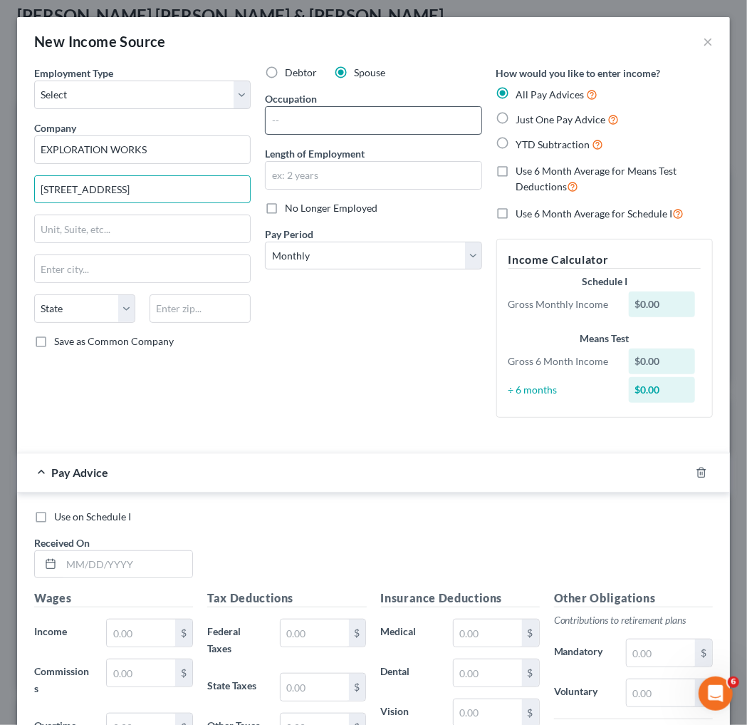
type input "[STREET_ADDRESS]"
click at [329, 134] on input "text" at bounding box center [373, 120] width 215 height 27
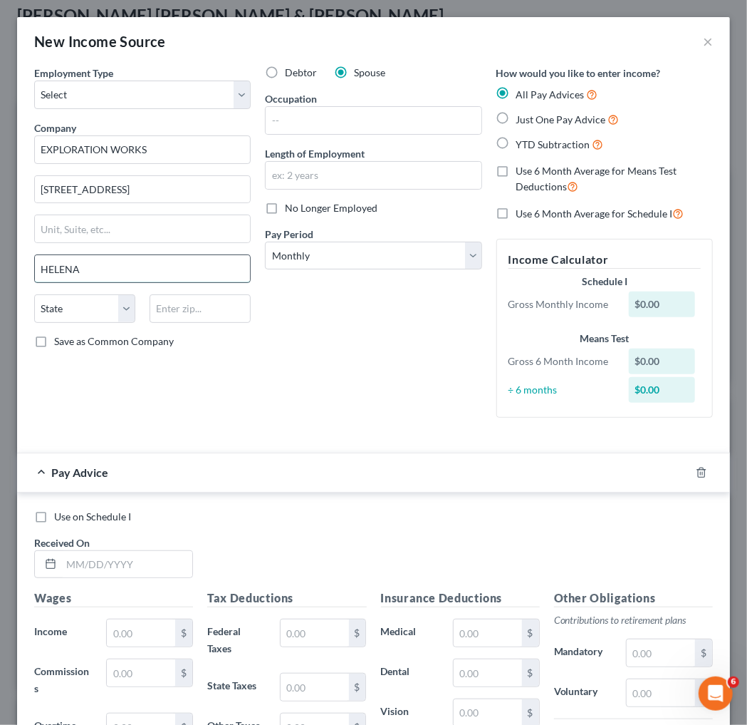
type input "HELENA"
select select "27"
type input "59635"
type input "[GEOGRAPHIC_DATA]"
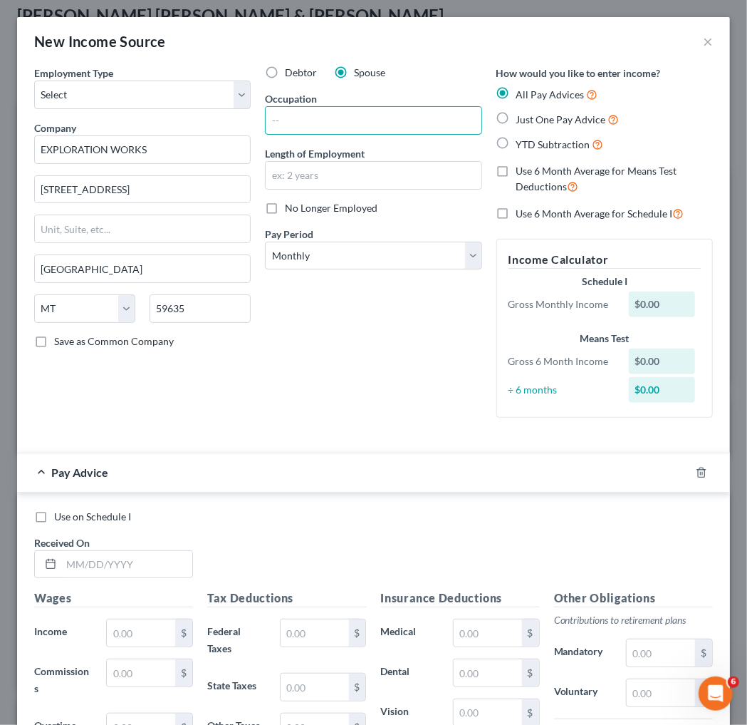
scroll to position [89, 0]
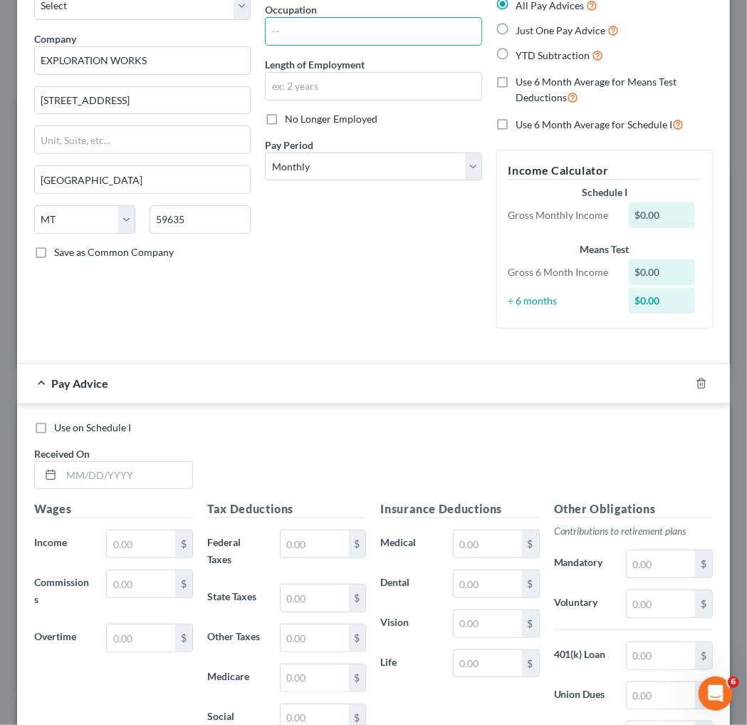
click at [448, 38] on label "Just One Pay Advice" at bounding box center [568, 30] width 103 height 16
click at [448, 31] on input "Just One Pay Advice" at bounding box center [526, 26] width 9 height 9
radio input "true"
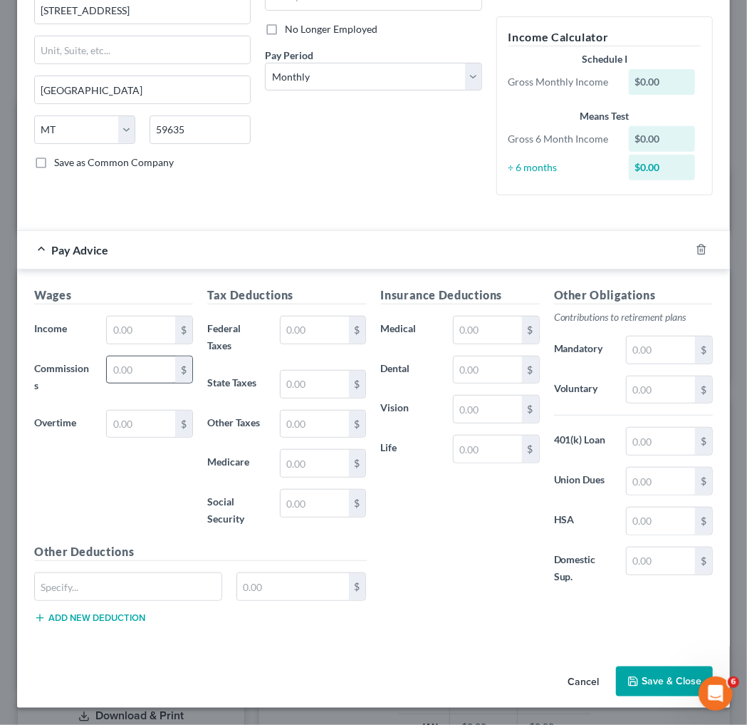
scroll to position [397, 0]
click at [128, 316] on input "text" at bounding box center [141, 329] width 68 height 27
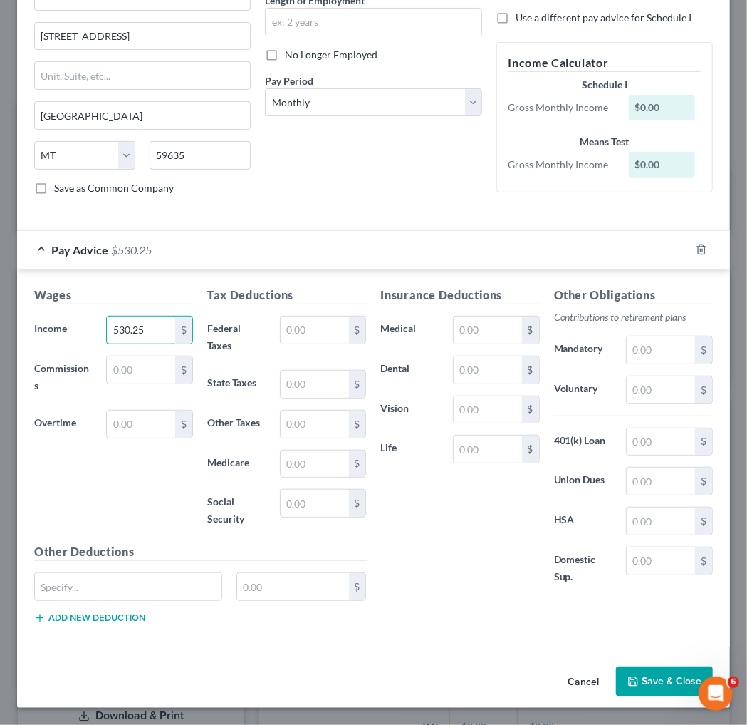
type input "530.25"
click at [331, 316] on input "text" at bounding box center [315, 329] width 68 height 27
type input "36"
click at [321, 435] on input "text" at bounding box center [315, 502] width 68 height 27
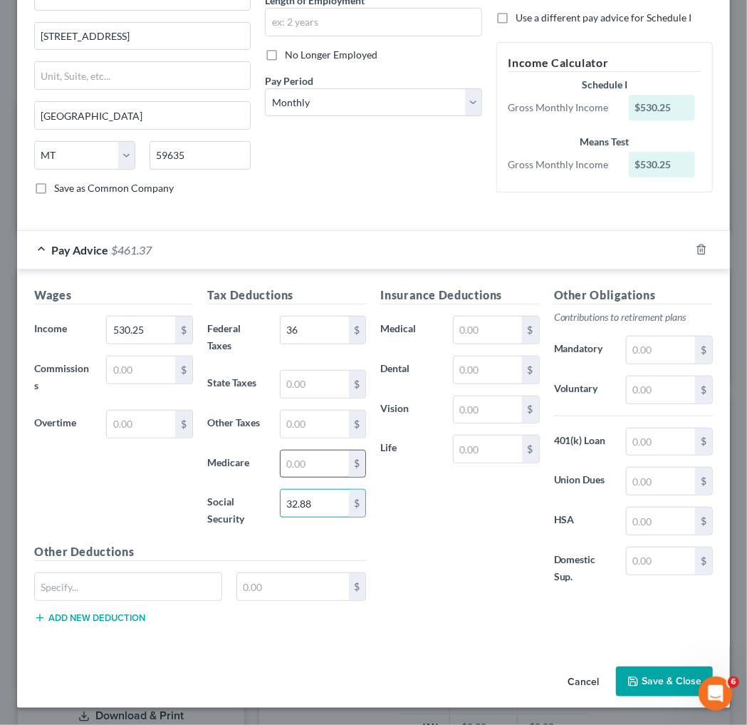
scroll to position [363, 0]
type input "32.88"
click at [326, 435] on input "text" at bounding box center [315, 463] width 68 height 27
type input "7.69"
click at [448, 435] on div "Insurance Deductions Medical $ Dental $ Vision $ Life $" at bounding box center [460, 443] width 173 height 314
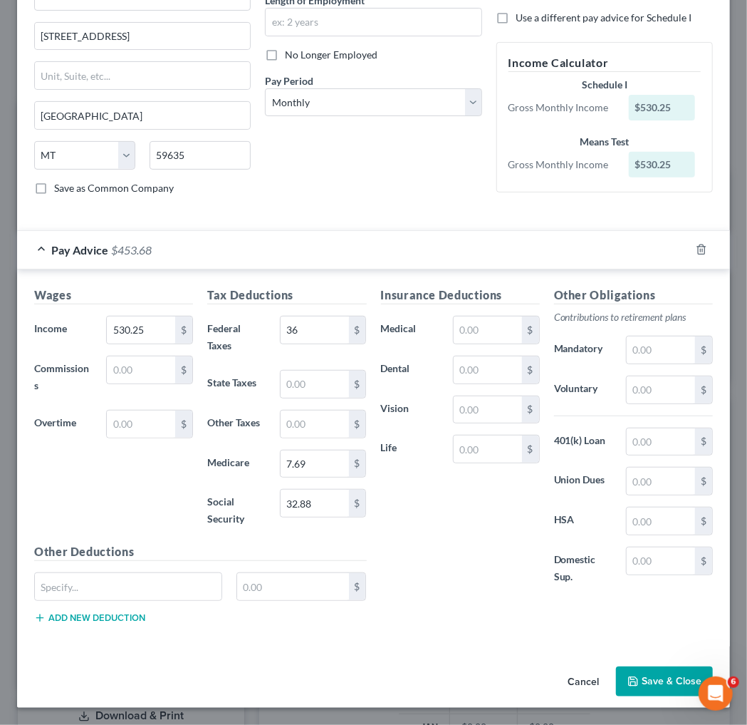
click at [448, 435] on button "Save & Close" at bounding box center [664, 681] width 97 height 30
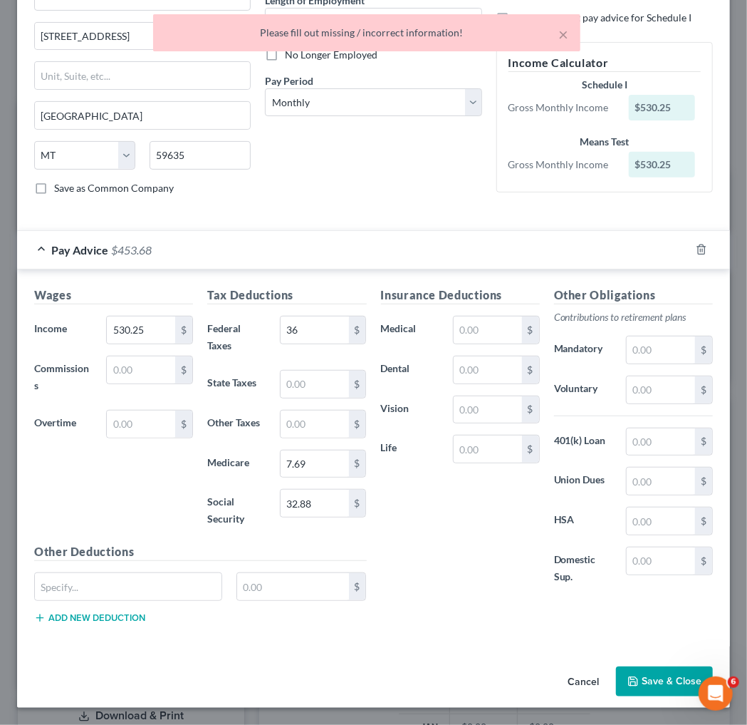
click at [448, 435] on div "Insurance Deductions Medical $ Dental $ Vision $ Life $" at bounding box center [460, 443] width 173 height 314
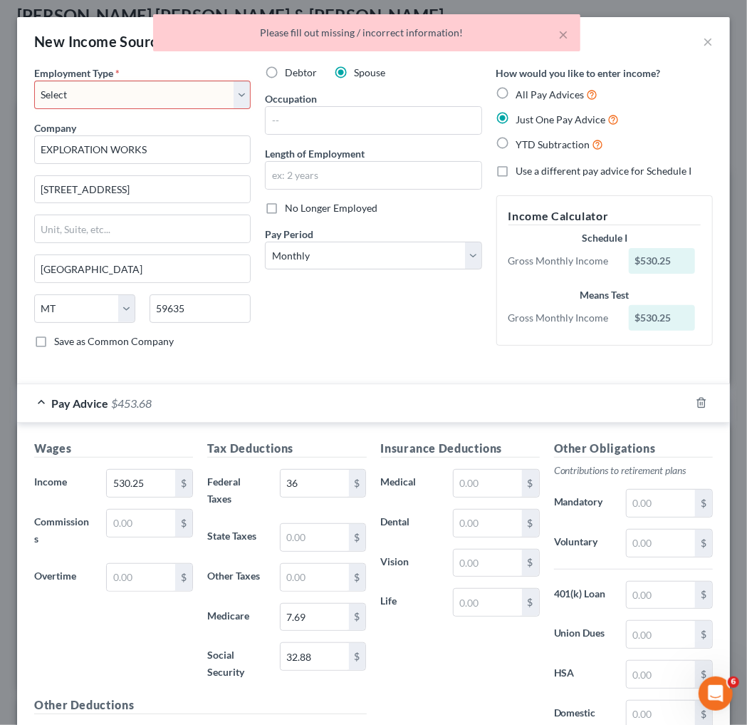
scroll to position [0, 0]
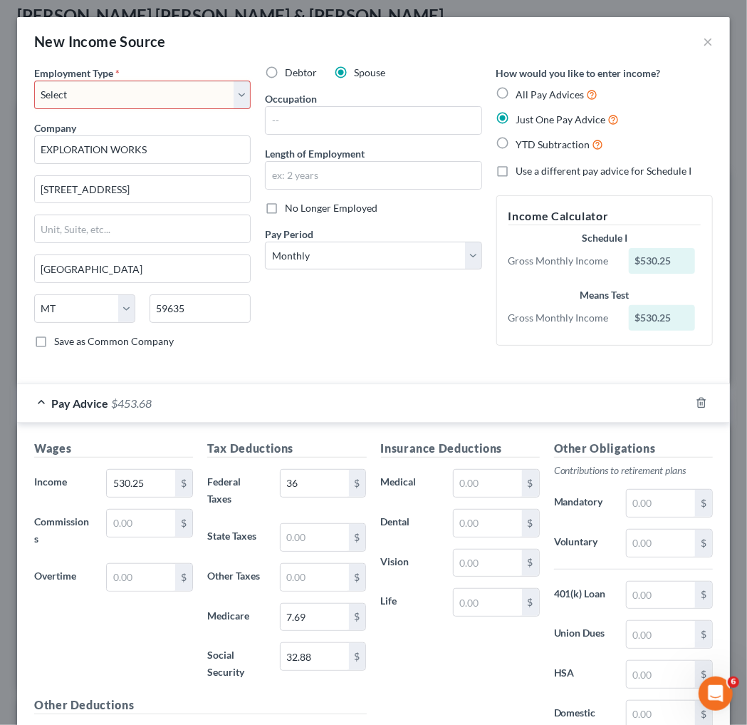
select select "0"
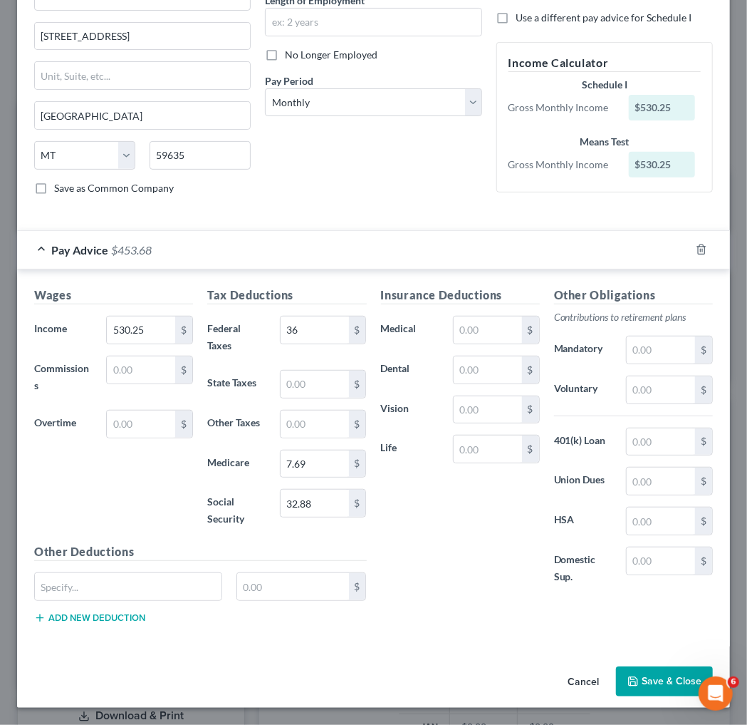
scroll to position [363, 0]
click at [448, 435] on button "Save & Close" at bounding box center [664, 681] width 97 height 30
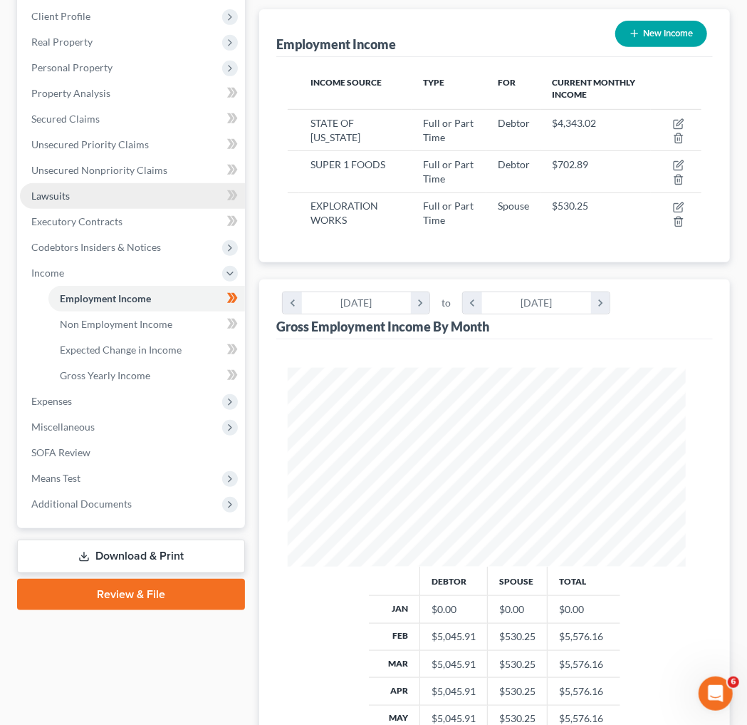
scroll to position [258, 0]
click at [109, 208] on link "Lawsuits" at bounding box center [132, 195] width 225 height 26
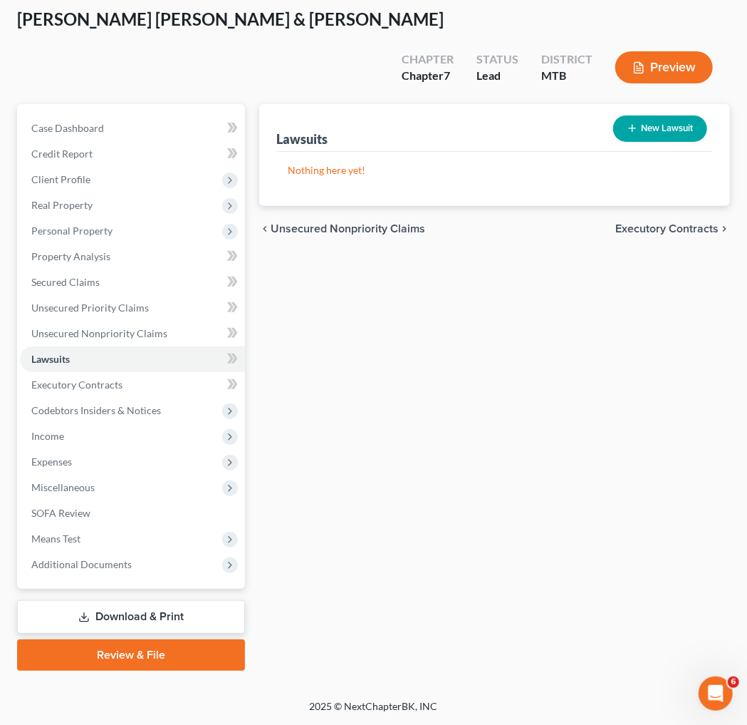
scroll to position [97, 0]
click at [448, 142] on button "New Lawsuit" at bounding box center [660, 128] width 94 height 26
select select "0"
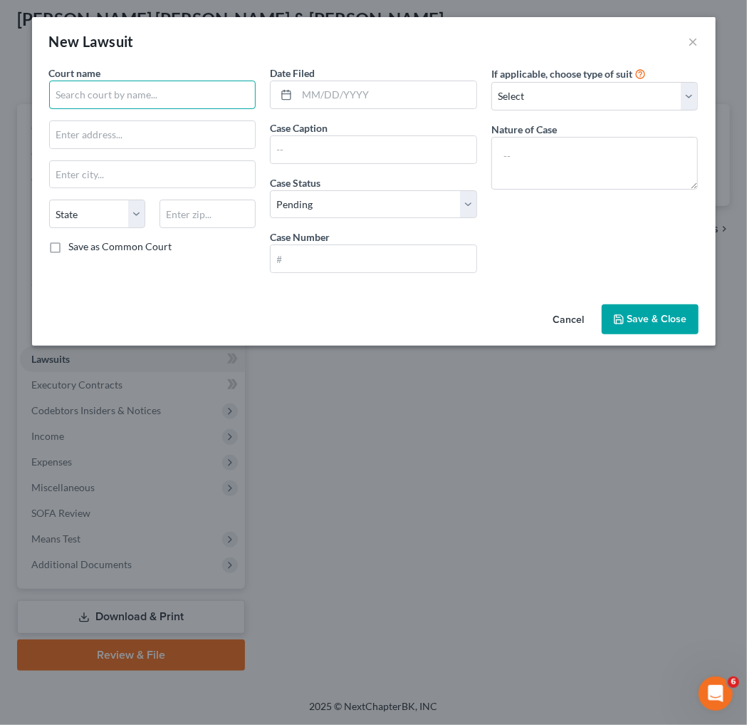
click at [143, 109] on input "text" at bounding box center [152, 95] width 207 height 28
type input "HELENA MUNICIPAL COURT"
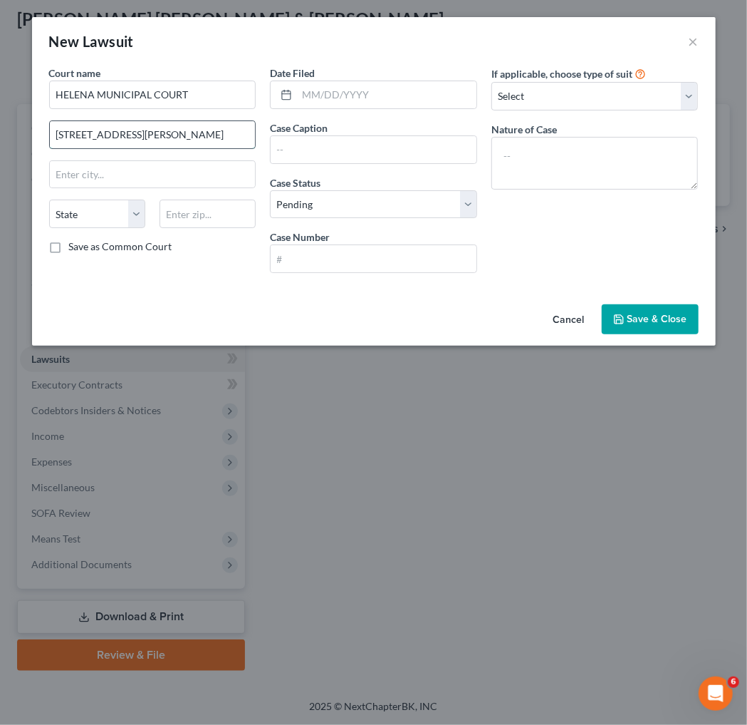
type input "[STREET_ADDRESS][PERSON_NAME]"
type input "HELENA"
select select "27"
type input "59601"
type input "[PERSON_NAME]"
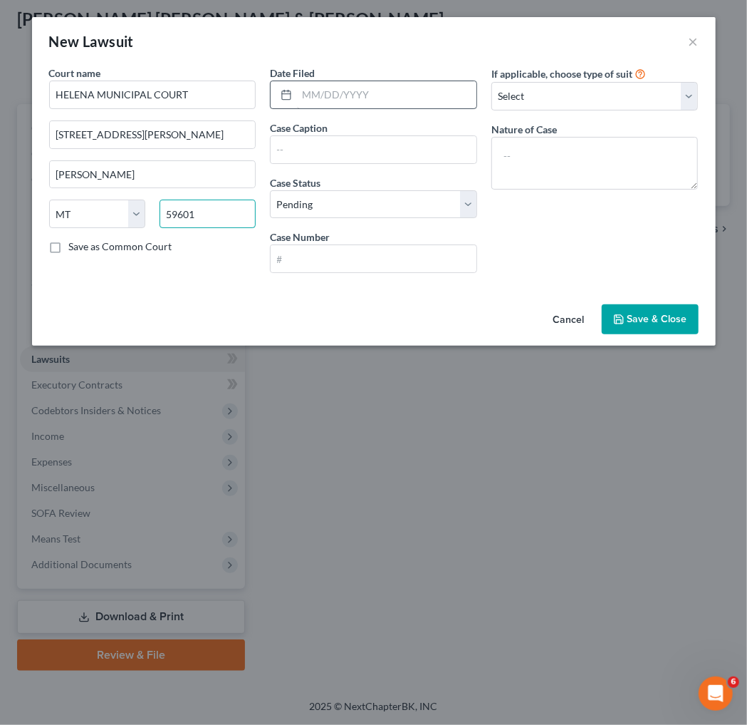
type input "59601"
click at [400, 108] on input "text" at bounding box center [387, 94] width 180 height 27
type input "[DATE]"
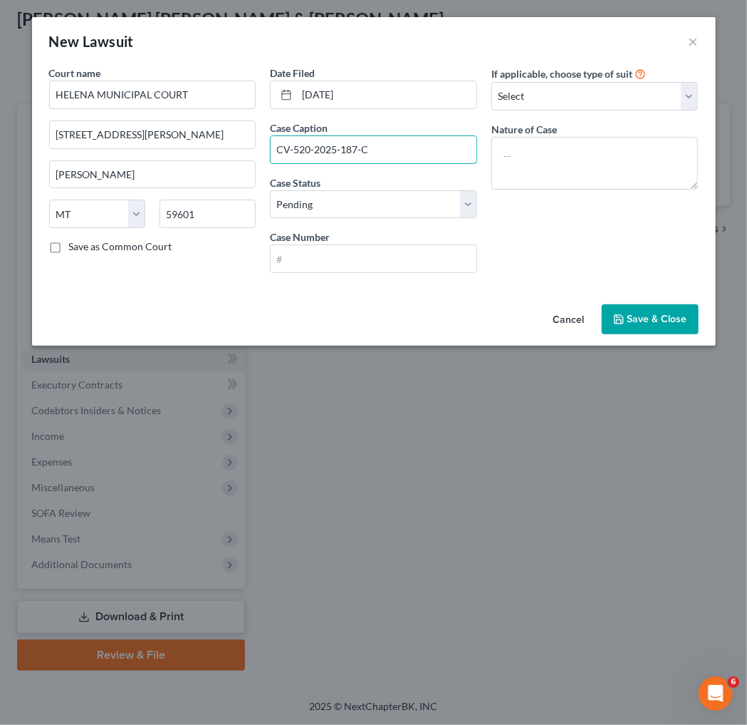
type input "CV-520-2025-187-[GEOGRAPHIC_DATA]"
drag, startPoint x: 417, startPoint y: 177, endPoint x: 227, endPoint y: 177, distance: 190.2
click at [227, 177] on div "Court name * HELENA MUNICIPAL COURT [GEOGRAPHIC_DATA][PERSON_NAME] [US_STATE] A…" at bounding box center [374, 175] width 664 height 219
paste input "CV-520-2025-187-[GEOGRAPHIC_DATA]"
type input "CV-520-2025-187-[GEOGRAPHIC_DATA]"
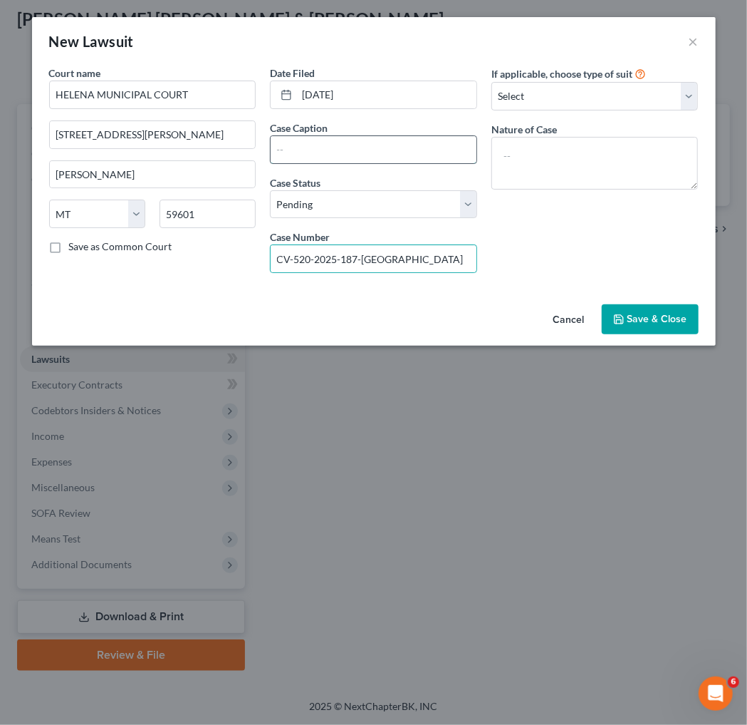
click at [328, 163] on input "text" at bounding box center [374, 149] width 206 height 27
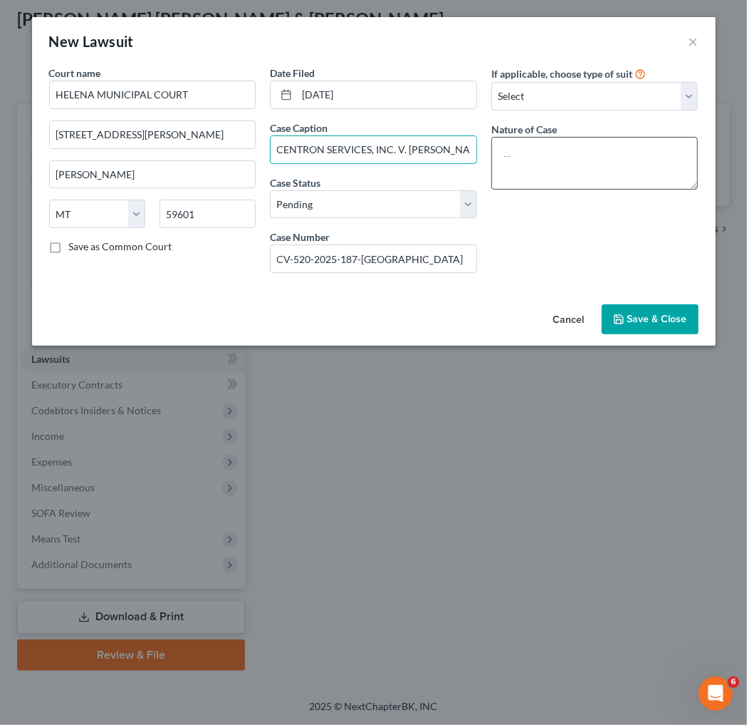
type input "CENTRON SERVICES, INC. V. [PERSON_NAME] AND [PERSON_NAME]"
click at [448, 186] on textarea at bounding box center [595, 163] width 207 height 53
type textarea "BREACH OF CONTRACT"
click at [447, 163] on input "CENTRON SERVICES, INC. V. [PERSON_NAME] AND [PERSON_NAME]" at bounding box center [374, 149] width 206 height 27
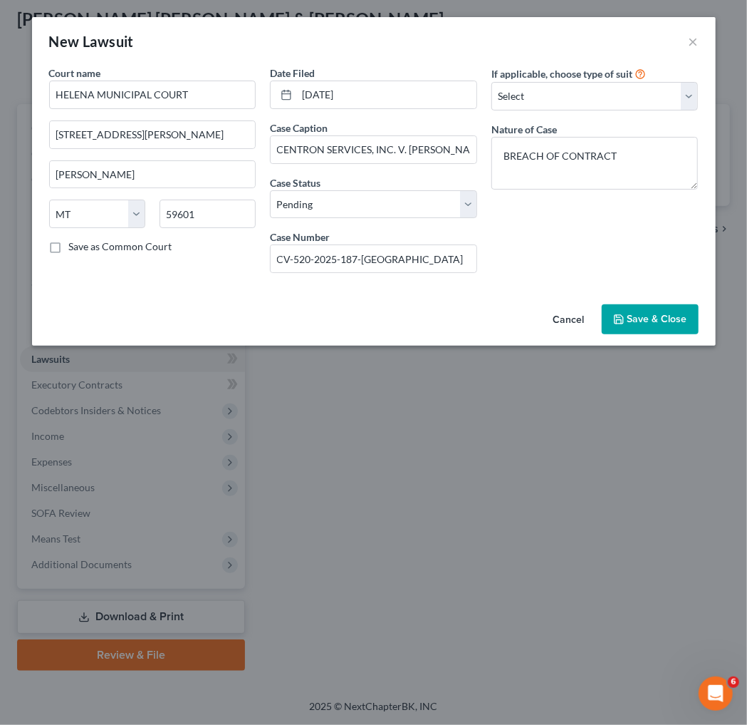
click at [448, 325] on span "Save & Close" at bounding box center [658, 319] width 60 height 12
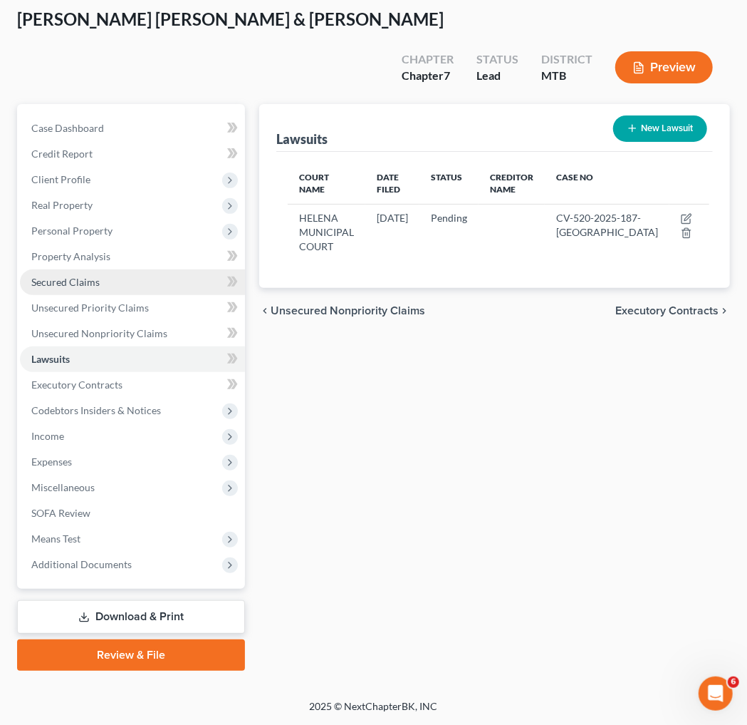
scroll to position [183, 0]
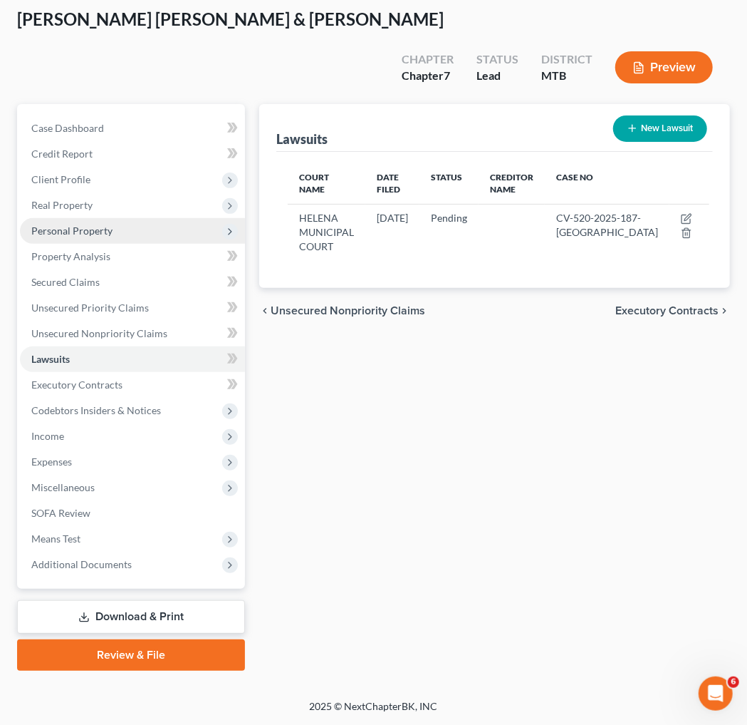
click at [90, 224] on span "Personal Property" at bounding box center [71, 230] width 81 height 12
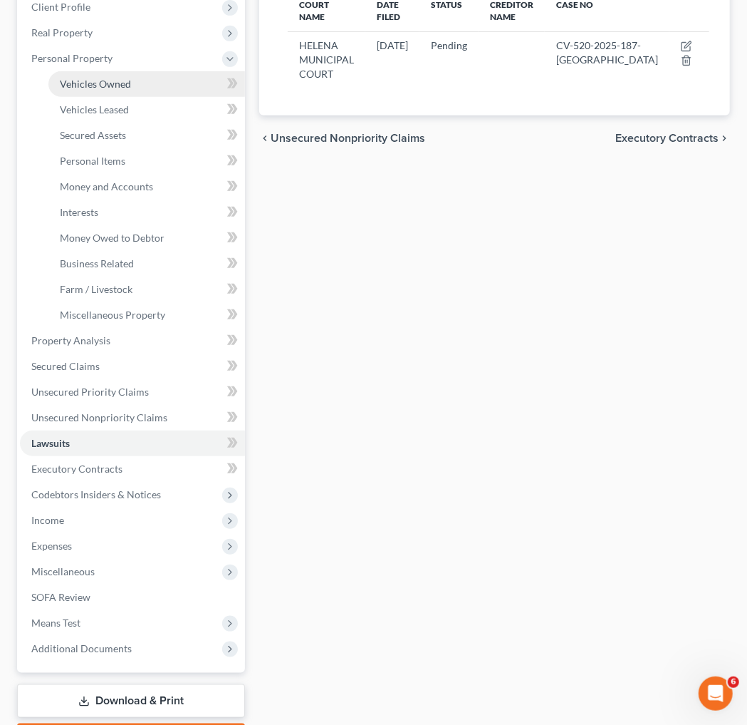
scroll to position [272, 0]
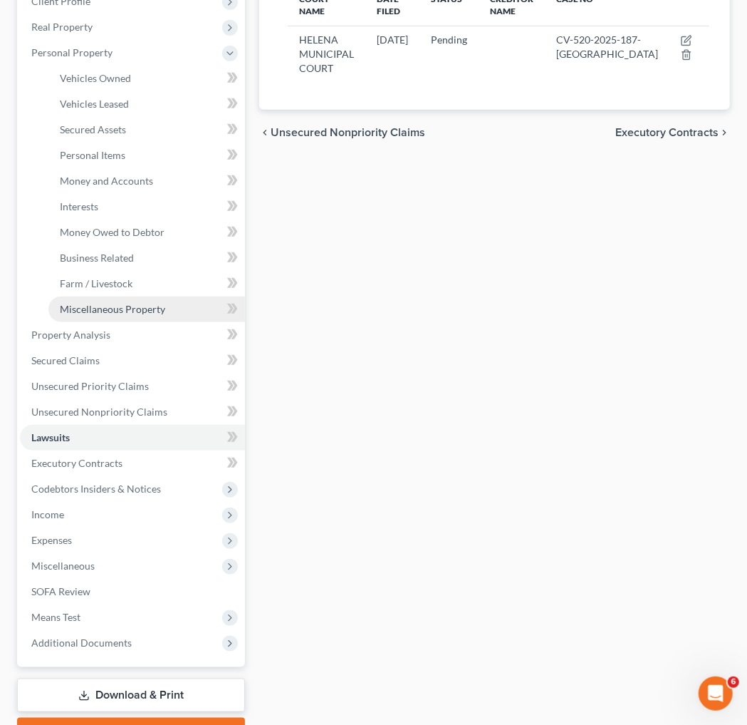
click at [135, 315] on span "Miscellaneous Property" at bounding box center [112, 309] width 105 height 12
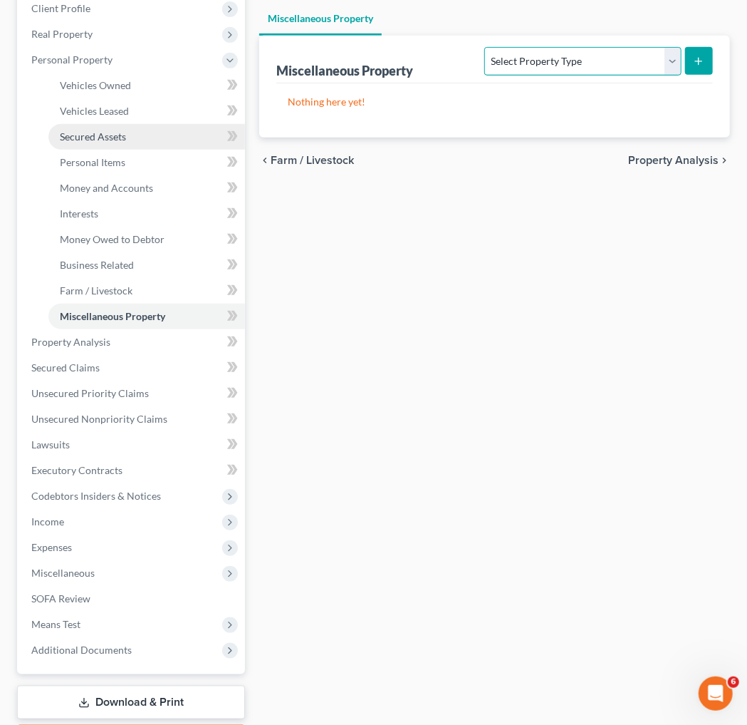
scroll to position [305, 0]
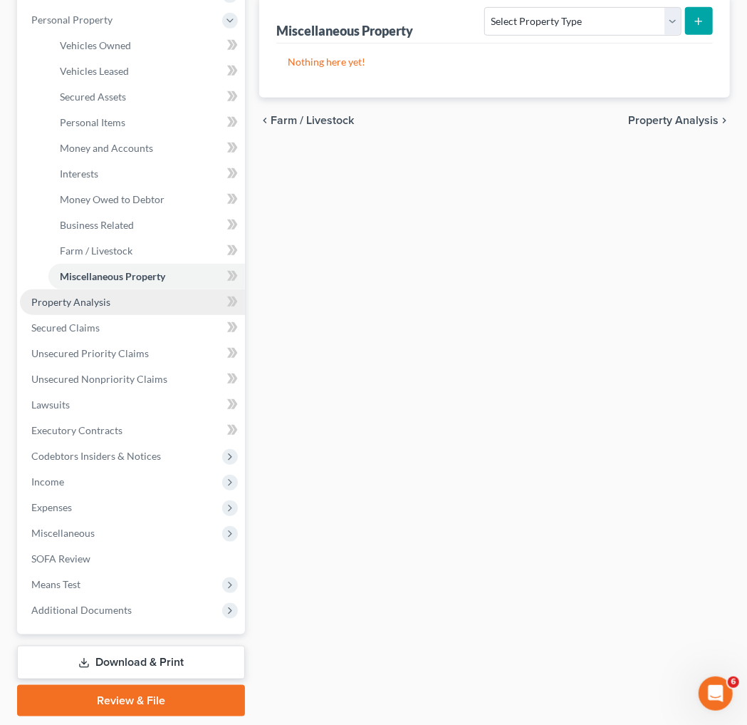
click at [110, 308] on span "Property Analysis" at bounding box center [70, 302] width 79 height 12
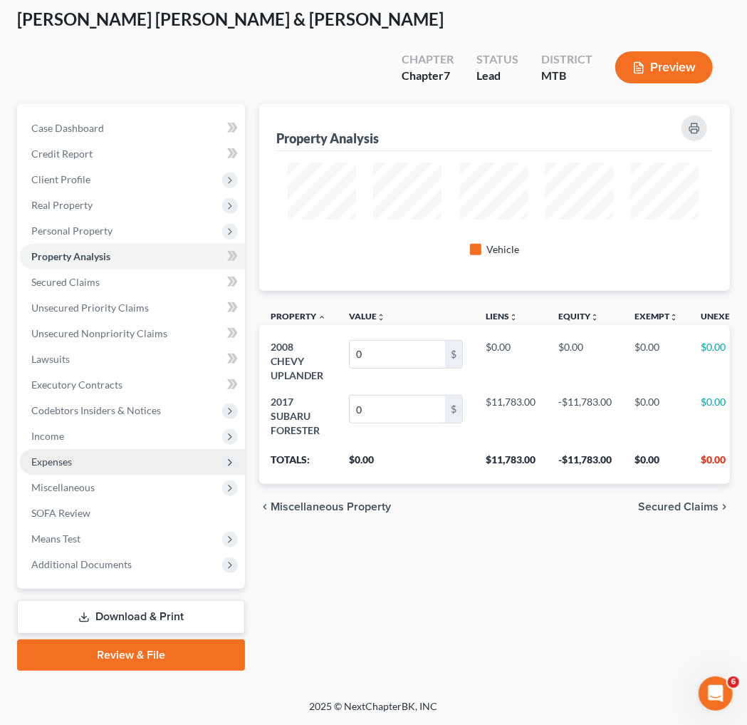
scroll to position [142, 0]
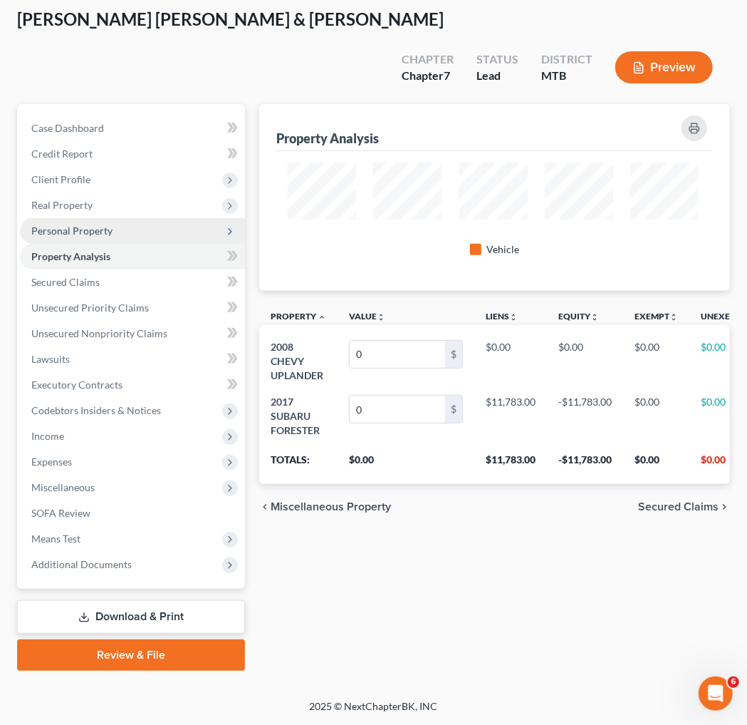
click at [113, 235] on span "Personal Property" at bounding box center [71, 230] width 81 height 12
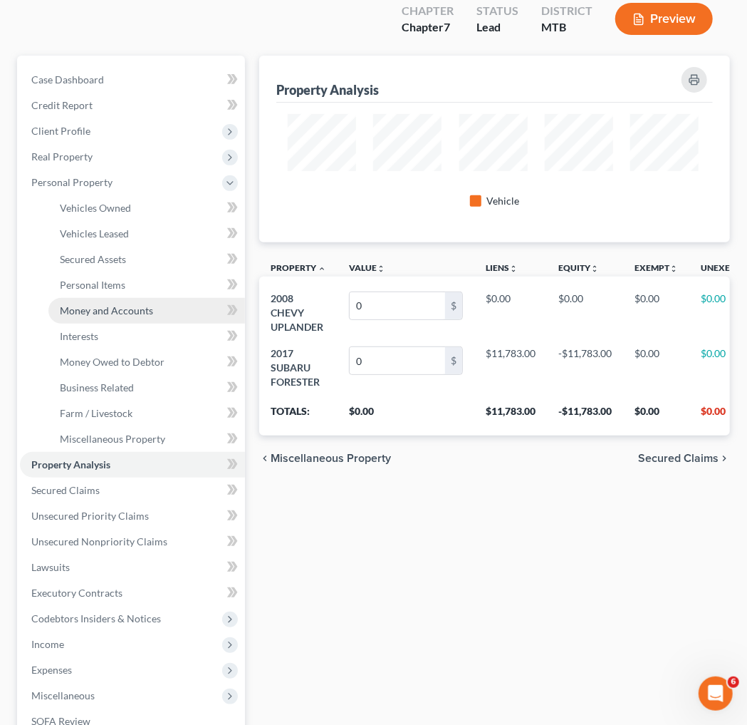
click at [130, 316] on span "Money and Accounts" at bounding box center [106, 310] width 93 height 12
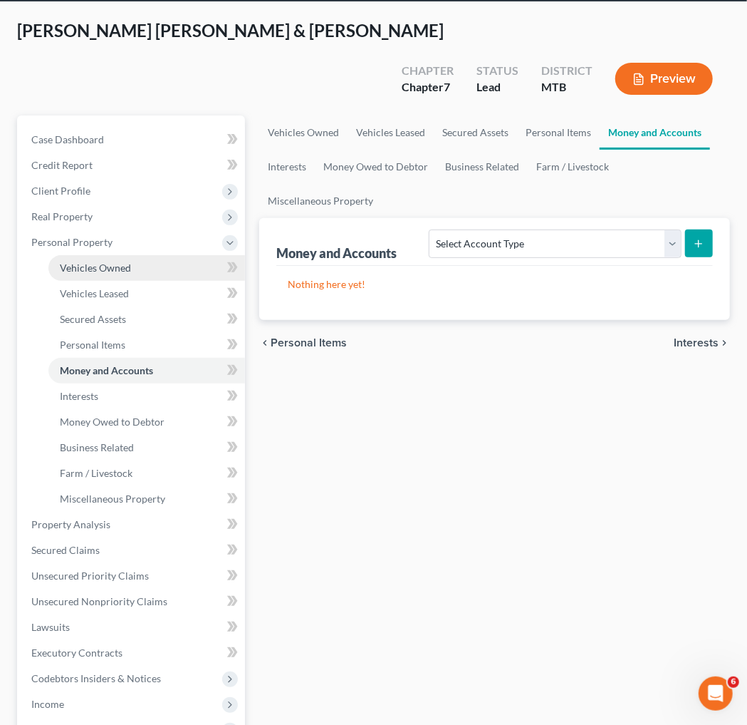
scroll to position [187, 0]
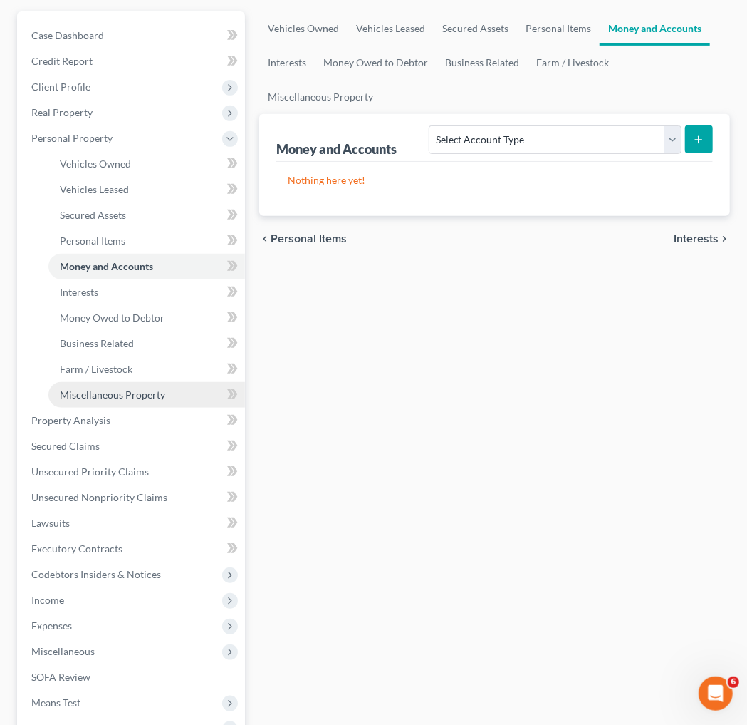
click at [154, 400] on span "Miscellaneous Property" at bounding box center [112, 394] width 105 height 12
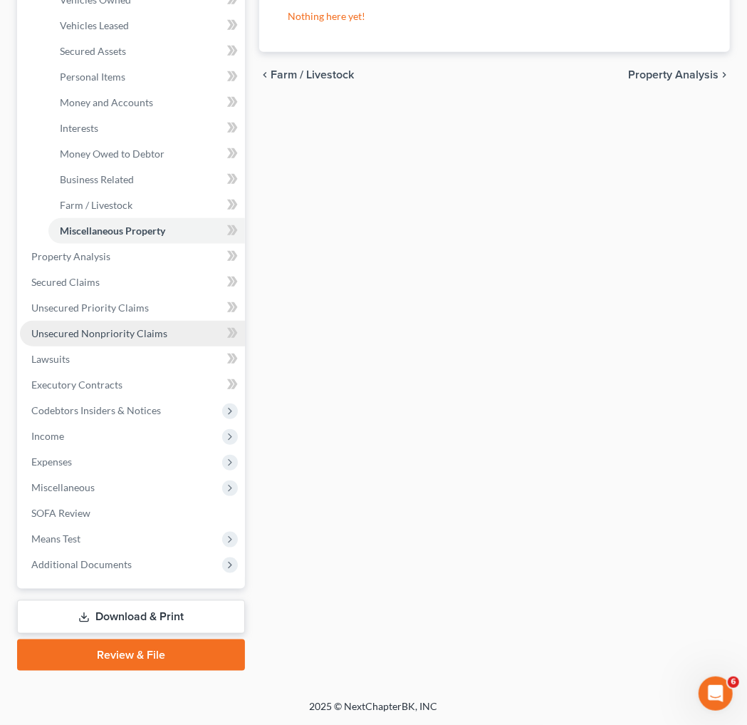
scroll to position [527, 0]
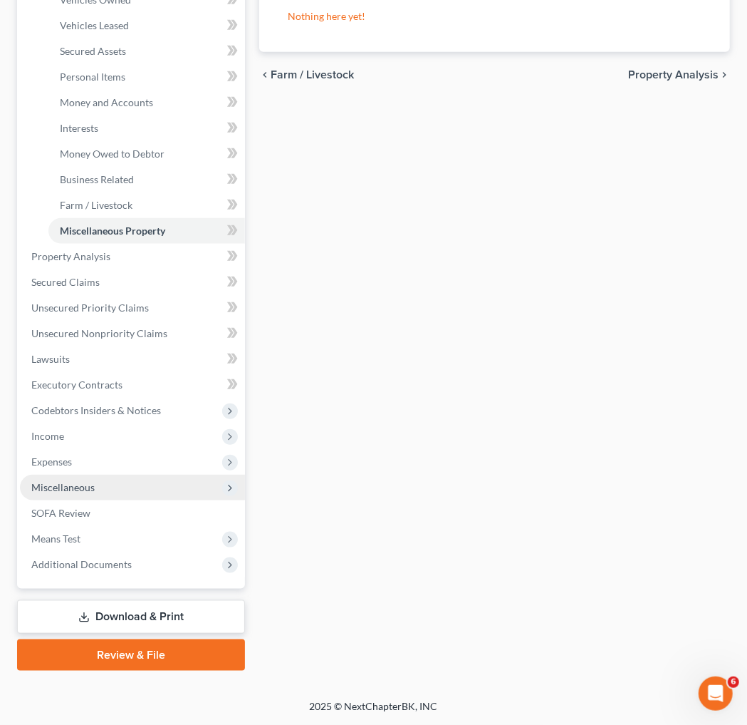
click at [131, 435] on span "Miscellaneous" at bounding box center [132, 488] width 225 height 26
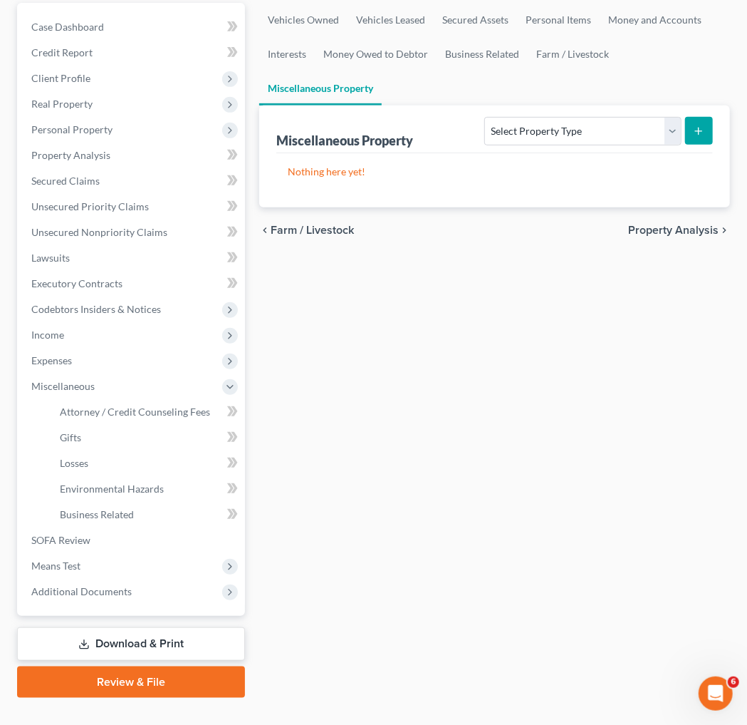
scroll to position [218, 0]
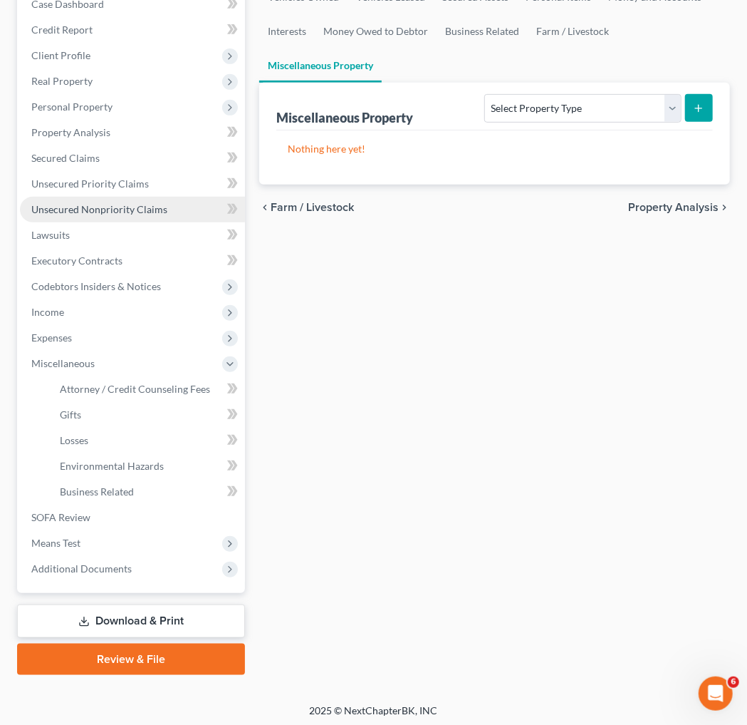
click at [140, 222] on link "Unsecured Nonpriority Claims" at bounding box center [132, 210] width 225 height 26
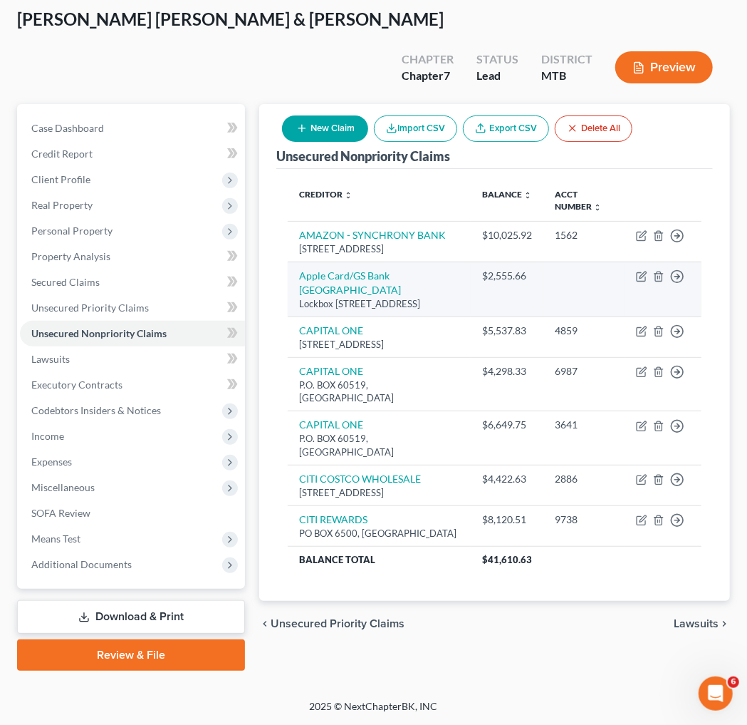
scroll to position [388, 0]
click at [448, 271] on icon "button" at bounding box center [641, 276] width 11 height 11
select select "39"
select select "2"
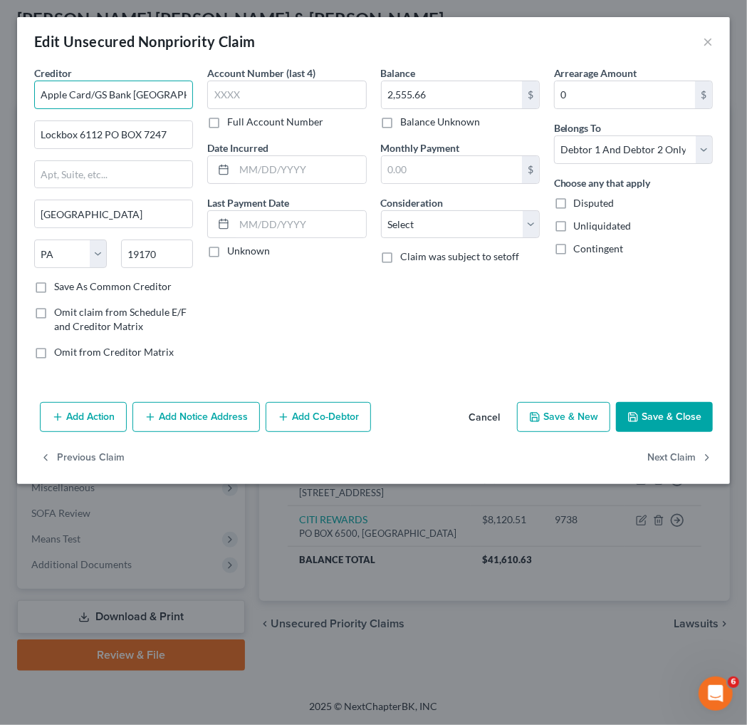
click at [80, 109] on input "Apple Card/GS Bank [GEOGRAPHIC_DATA]" at bounding box center [113, 95] width 159 height 28
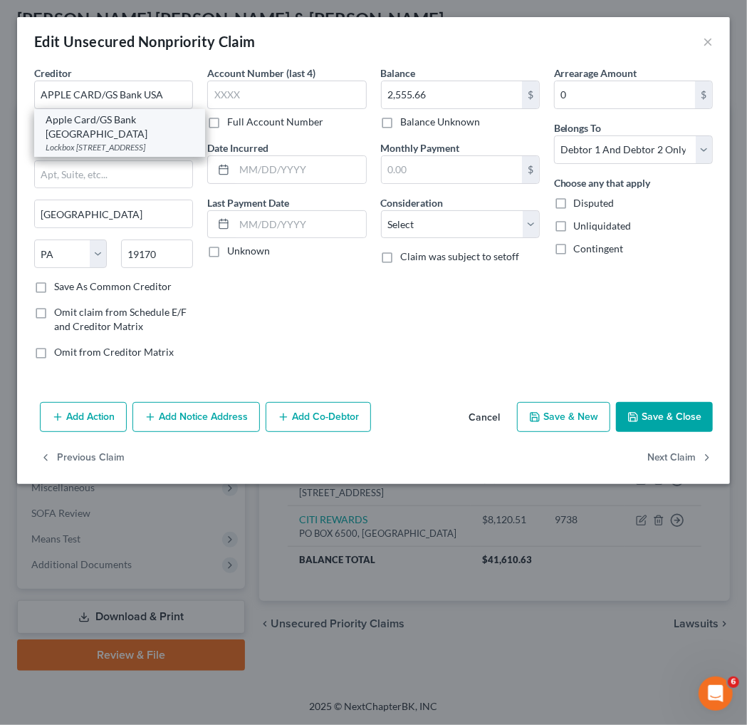
click at [161, 152] on div "Lockbox [STREET_ADDRESS]" at bounding box center [120, 147] width 148 height 12
type input "Apple Card/GS Bank [GEOGRAPHIC_DATA]"
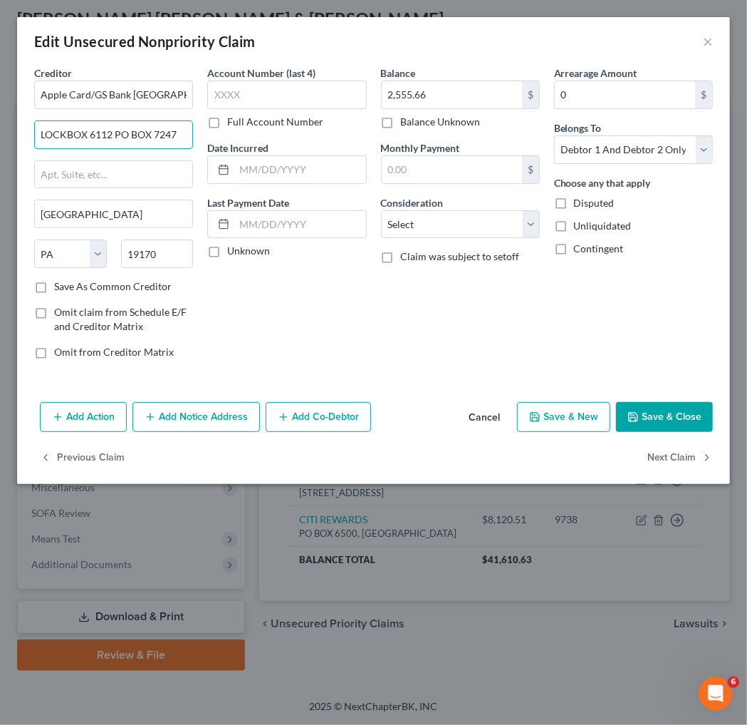
type input "LOCKBOX 6112 PO BOX 7247"
click at [448, 432] on button "Save & Close" at bounding box center [664, 417] width 97 height 30
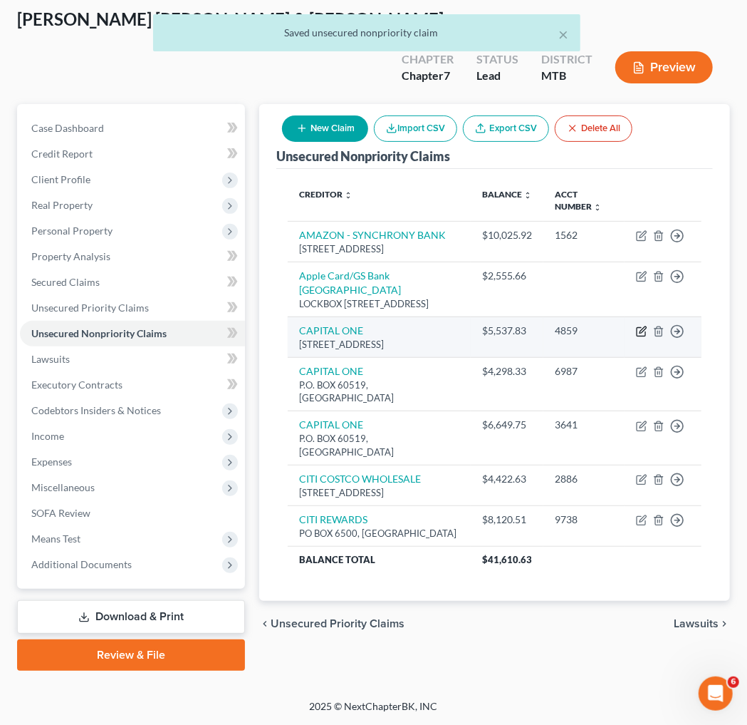
click at [448, 326] on icon "button" at bounding box center [641, 331] width 11 height 11
select select "4"
select select "2"
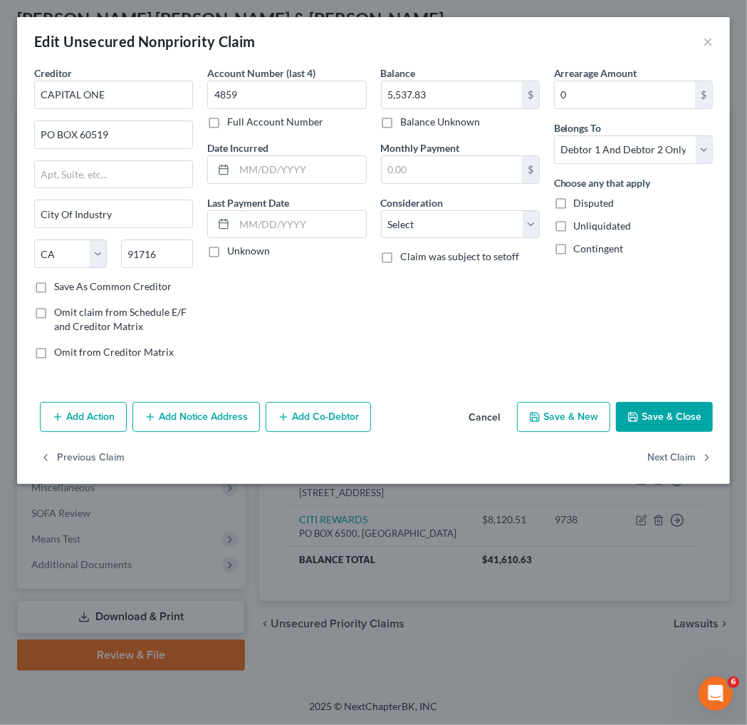
click at [306, 370] on div "Account Number (last 4) 4859 Full Account Number Date Incurred Last Payment Dat…" at bounding box center [286, 218] width 173 height 305
click at [448, 432] on button "Save & Close" at bounding box center [664, 417] width 97 height 30
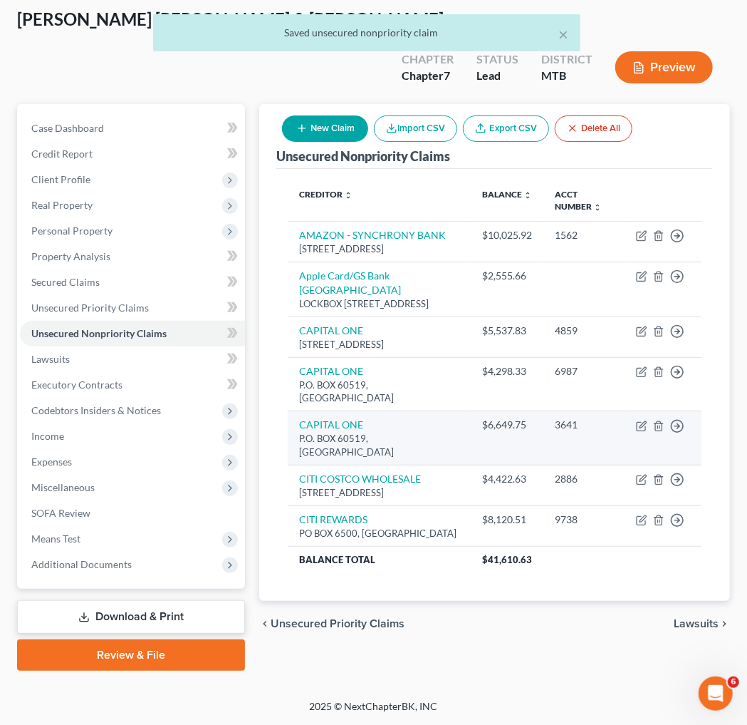
scroll to position [302, 0]
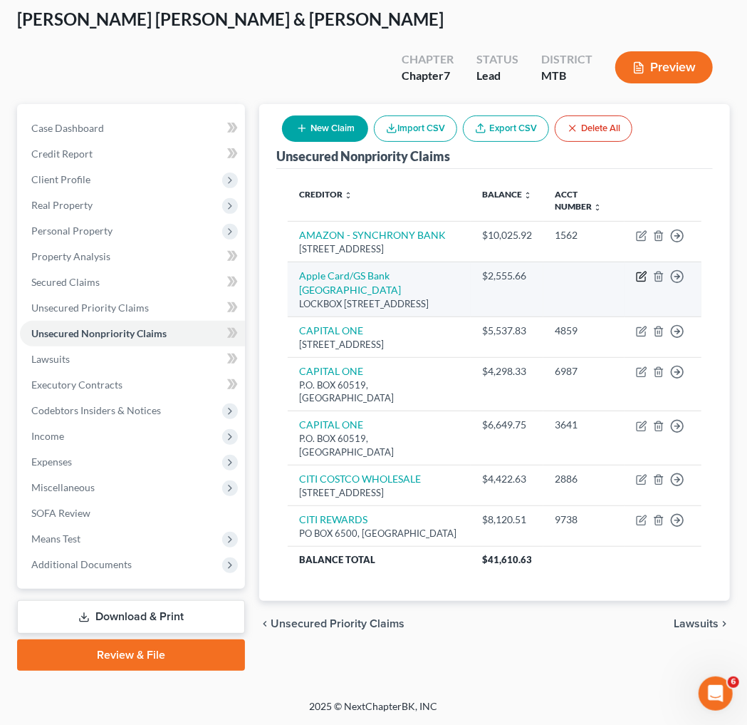
click at [448, 271] on icon "button" at bounding box center [643, 274] width 6 height 6
select select "39"
select select "2"
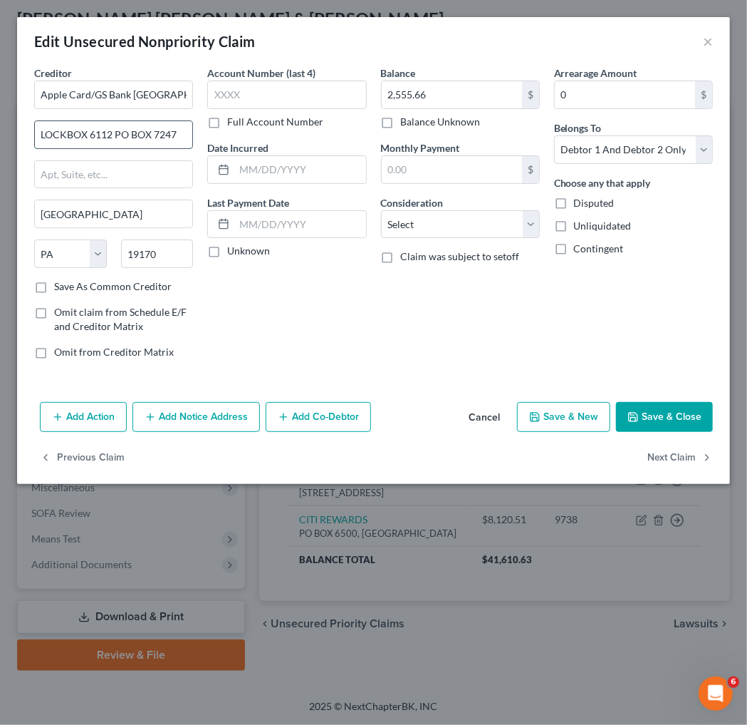
drag, startPoint x: 158, startPoint y: 167, endPoint x: 164, endPoint y: 152, distance: 16.0
drag, startPoint x: 140, startPoint y: 259, endPoint x: -9, endPoint y: 259, distance: 148.9
type input "[GEOGRAPHIC_DATA]"
click at [269, 370] on div "Account Number (last 4) Full Account Number Date Incurred Last Payment Date Unk…" at bounding box center [286, 218] width 173 height 305
click at [448, 432] on button "Save & Close" at bounding box center [664, 417] width 97 height 30
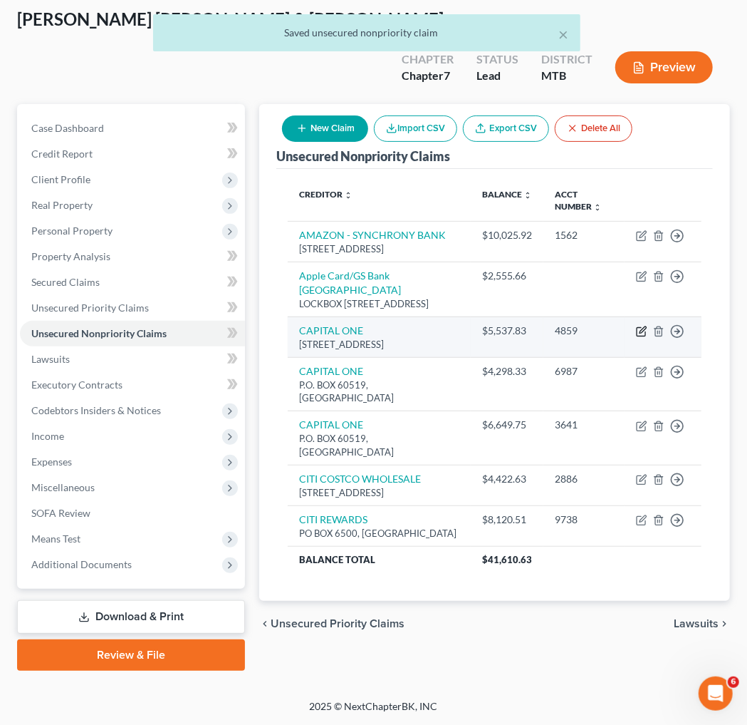
click at [448, 326] on icon "button" at bounding box center [643, 329] width 6 height 6
select select "4"
select select "2"
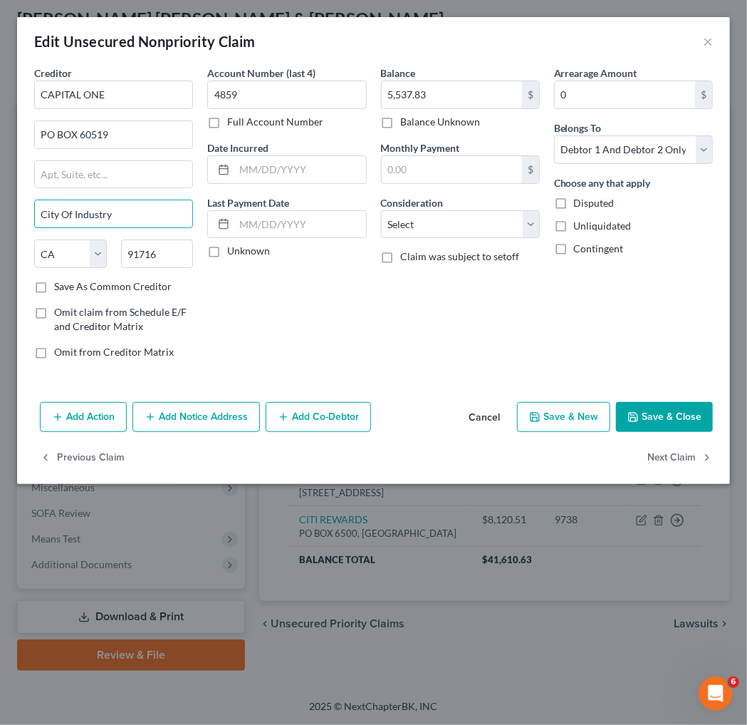
drag, startPoint x: 152, startPoint y: 256, endPoint x: -9, endPoint y: 256, distance: 161.0
type input "C"
type input "CITY OF INDUSTRY"
click at [448, 432] on button "Save & Close" at bounding box center [664, 417] width 97 height 30
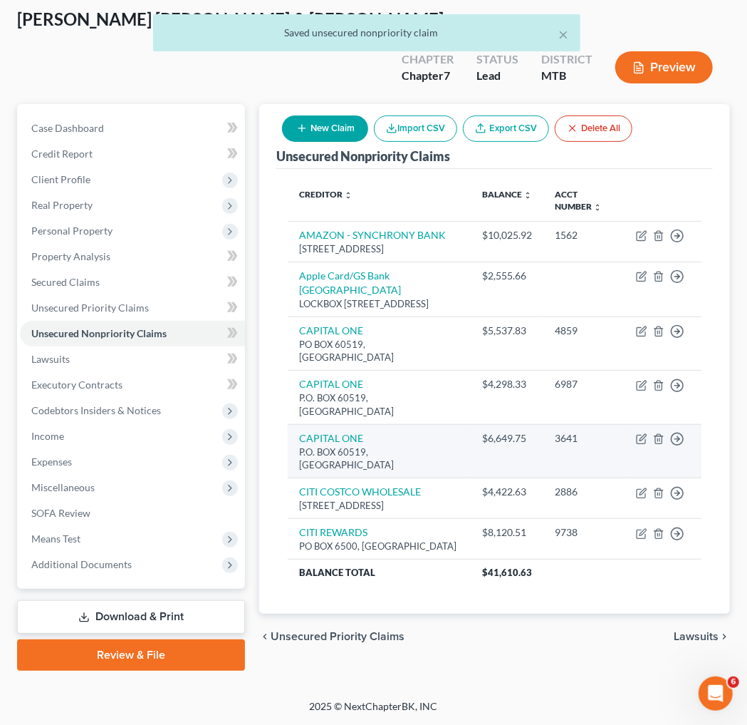
scroll to position [388, 0]
click at [448, 433] on icon "button" at bounding box center [641, 438] width 11 height 11
select select "4"
select select "2"
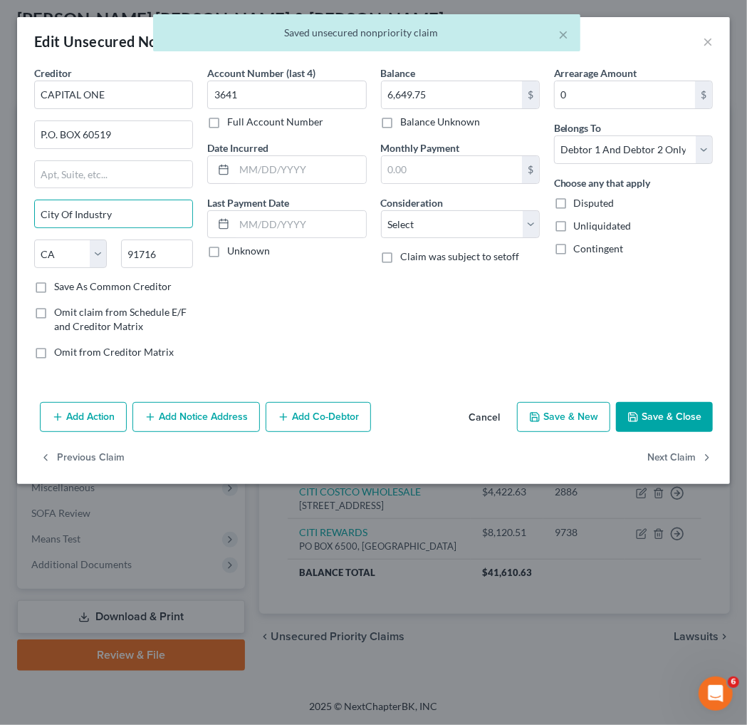
drag, startPoint x: 148, startPoint y: 256, endPoint x: -9, endPoint y: 256, distance: 157.5
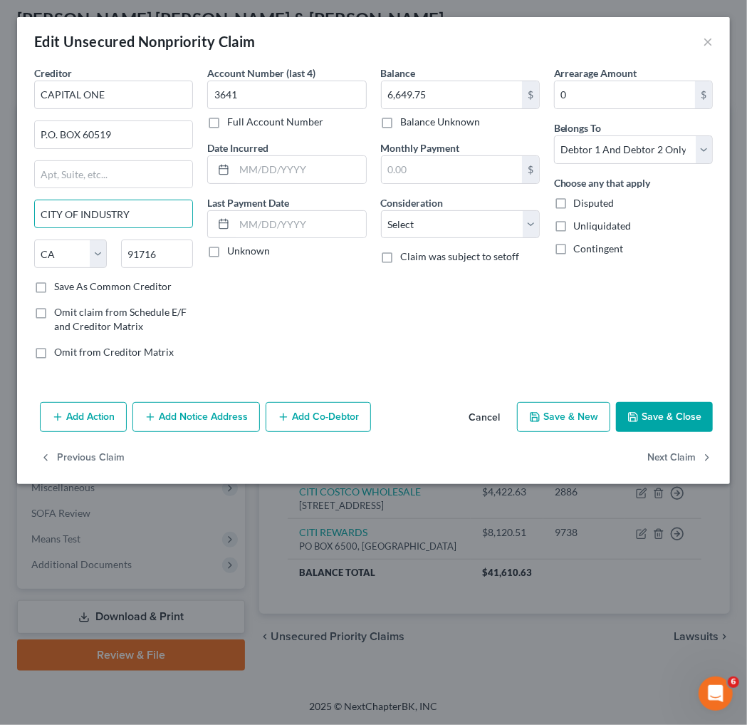
type input "CITY OF INDUSTRY"
click at [448, 432] on button "Save & Close" at bounding box center [664, 417] width 97 height 30
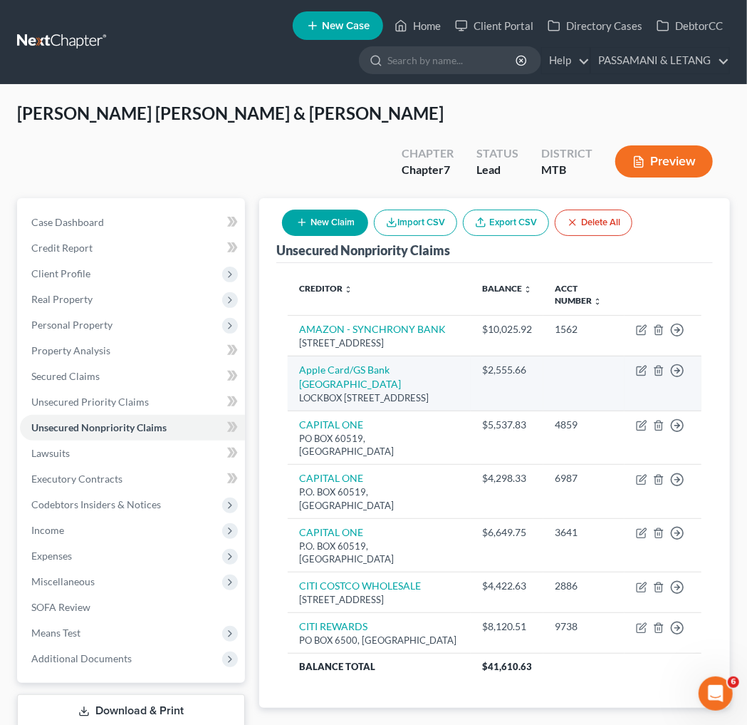
scroll to position [177, 0]
